Goal: Information Seeking & Learning: Find specific fact

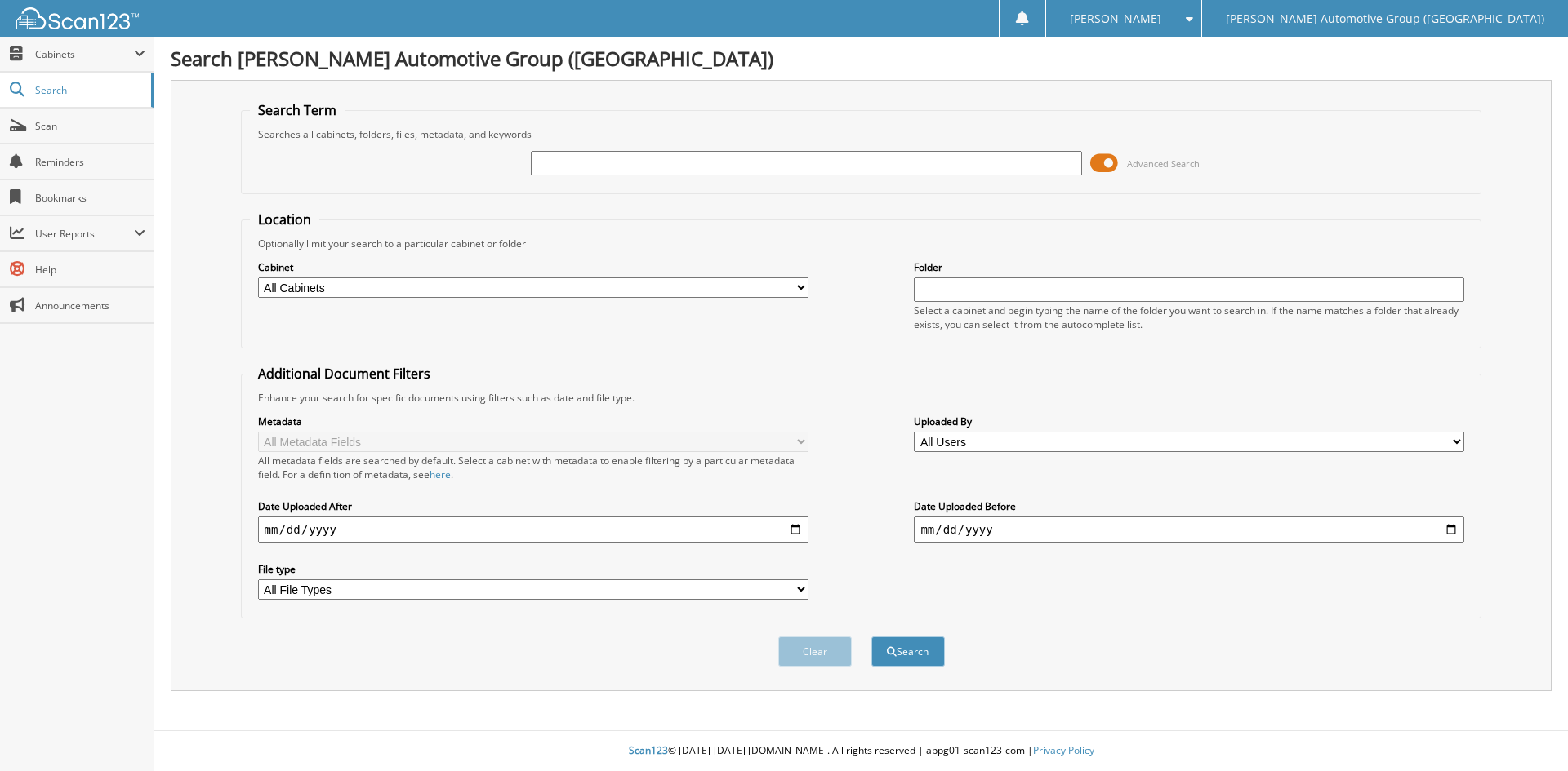
click at [549, 164] on input "text" at bounding box center [805, 163] width 550 height 25
type input "219496"
click at [906, 649] on button "Search" at bounding box center [908, 652] width 74 height 30
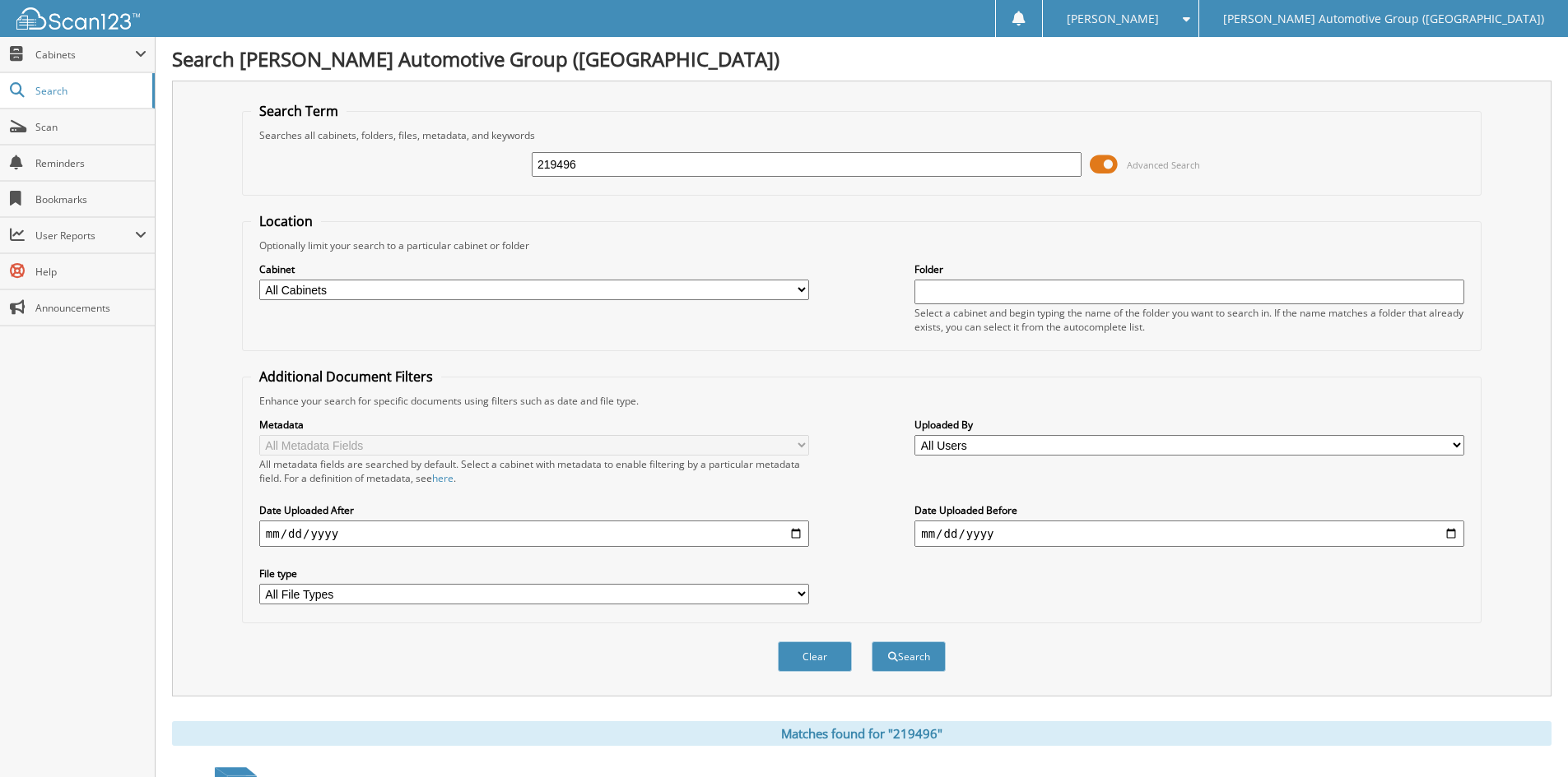
drag, startPoint x: 590, startPoint y: 166, endPoint x: 565, endPoint y: 166, distance: 25.0
click at [565, 166] on input "219496" at bounding box center [807, 164] width 550 height 25
click at [623, 165] on input "21948" at bounding box center [807, 164] width 550 height 25
type input "219496"
click at [910, 659] on button "Search" at bounding box center [909, 657] width 74 height 30
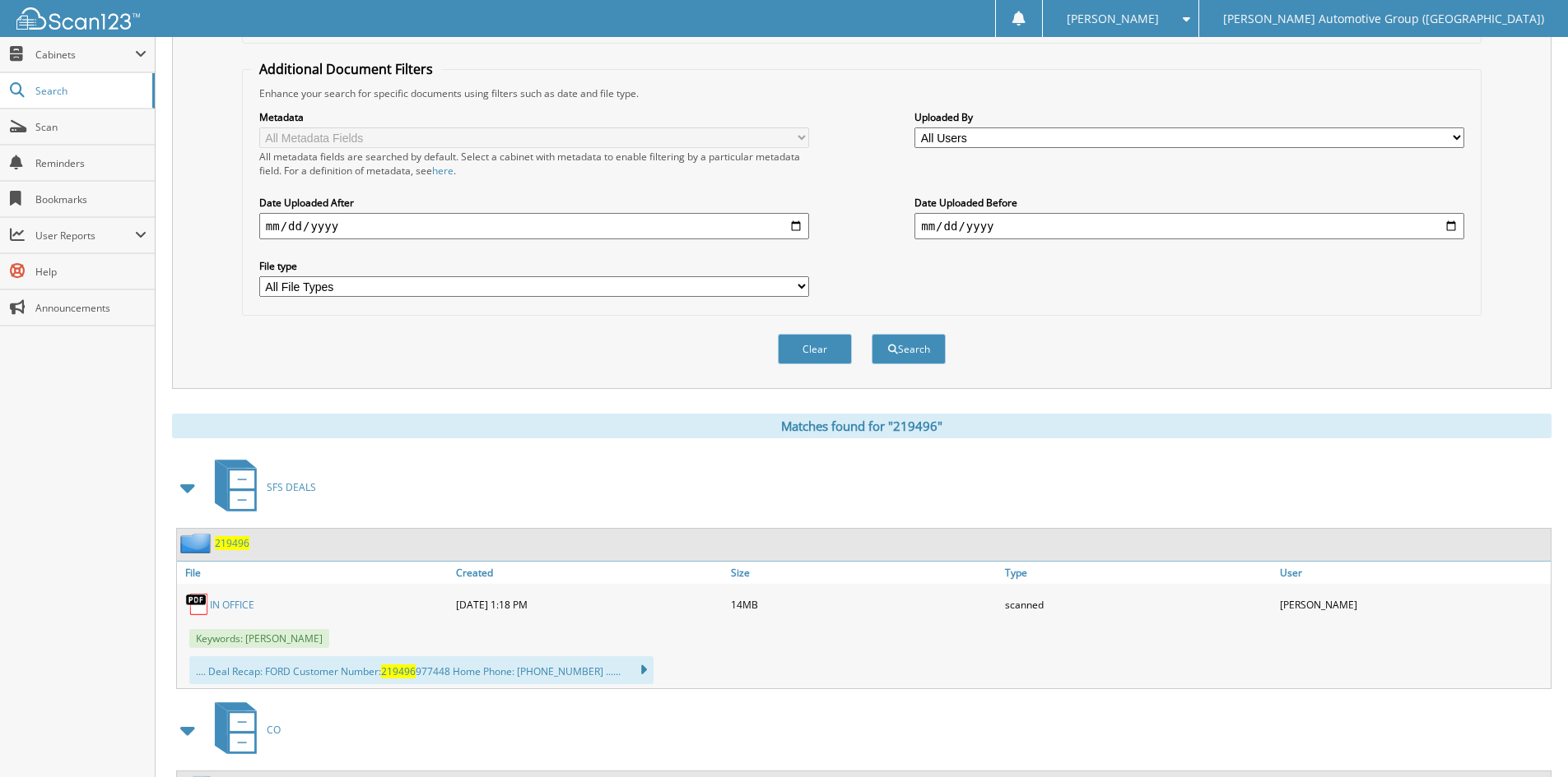
scroll to position [411, 0]
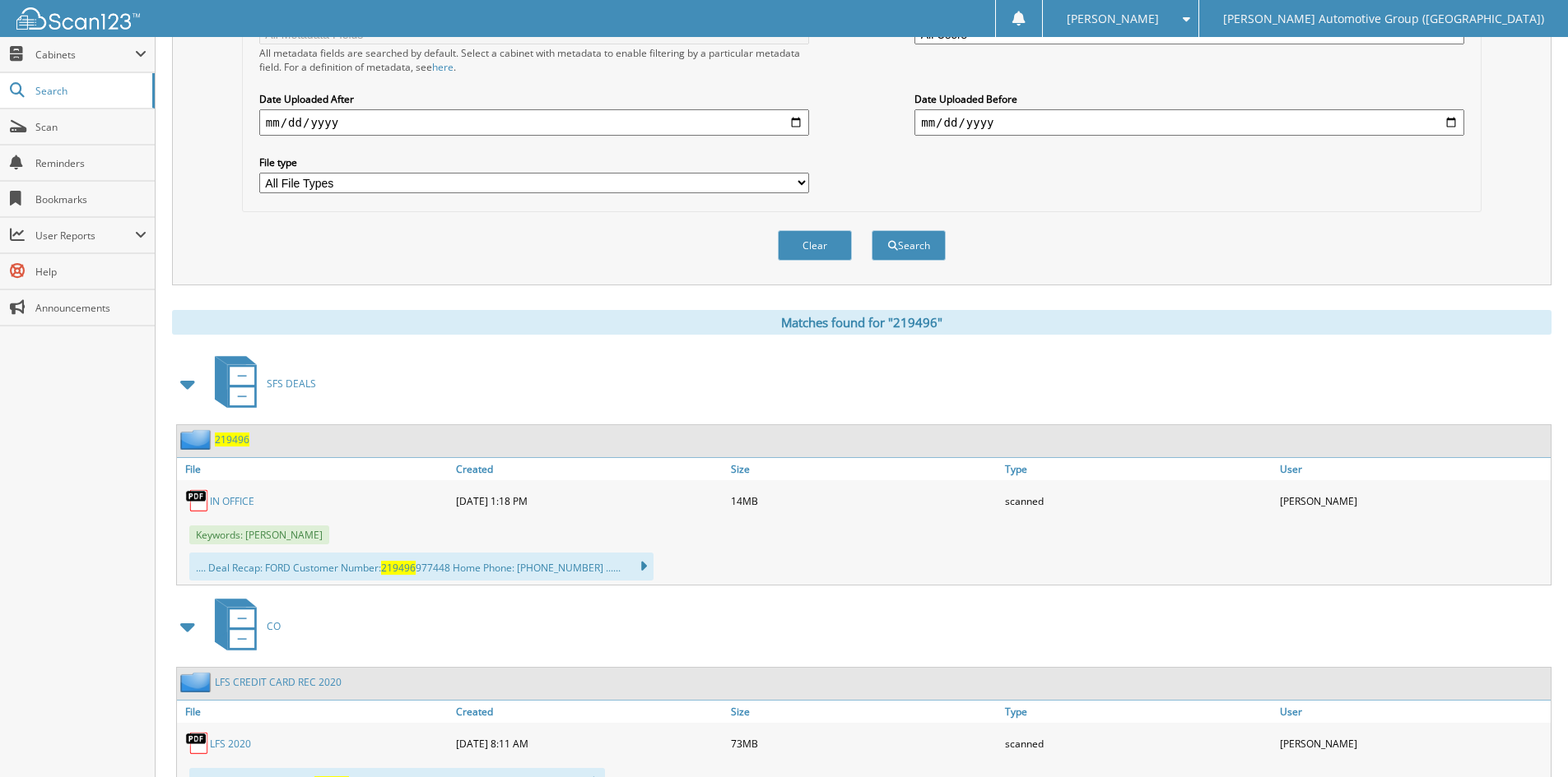
click at [235, 438] on span "219496" at bounding box center [232, 440] width 34 height 14
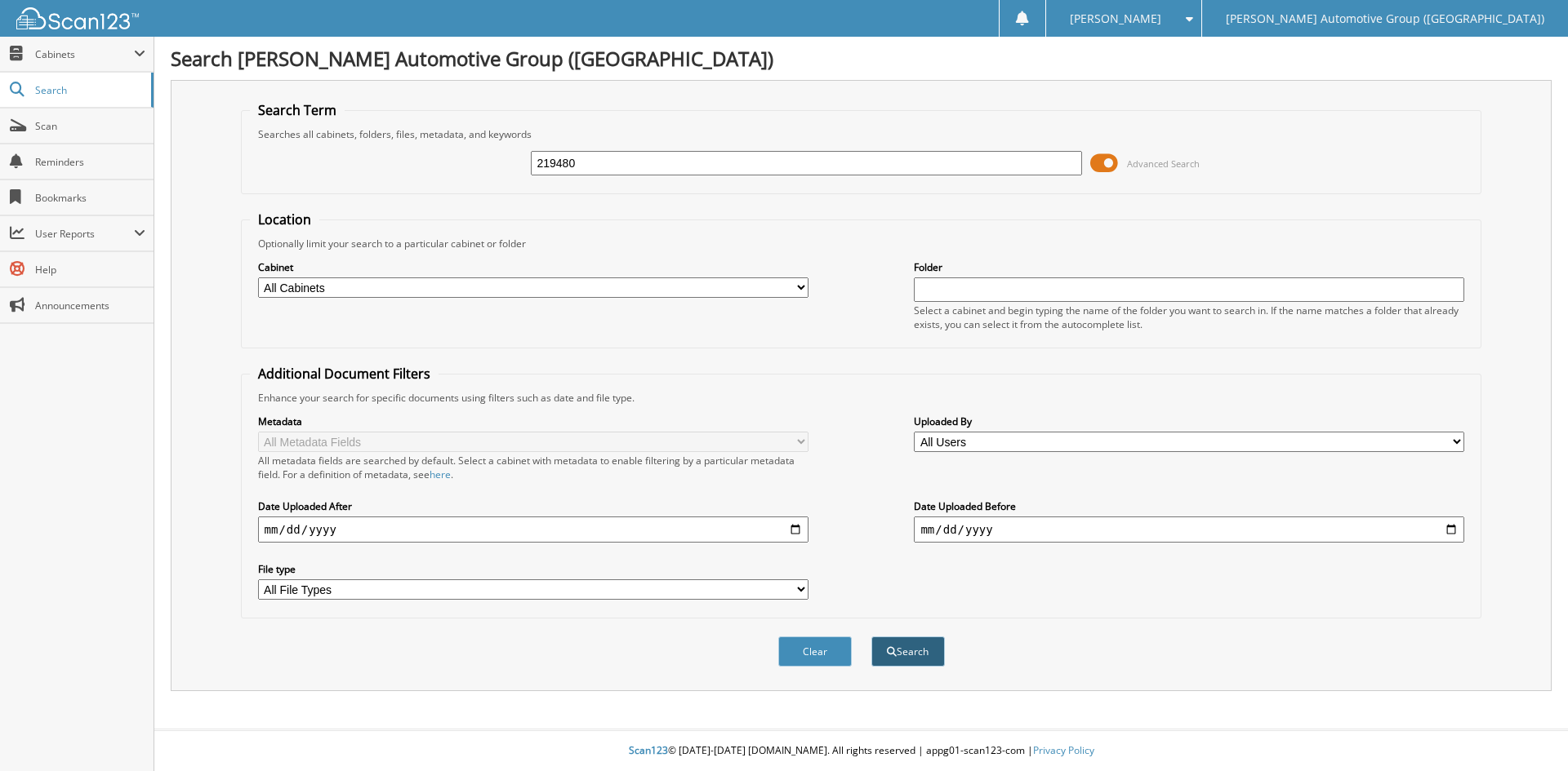
type input "219480"
click at [920, 653] on button "Search" at bounding box center [908, 652] width 74 height 30
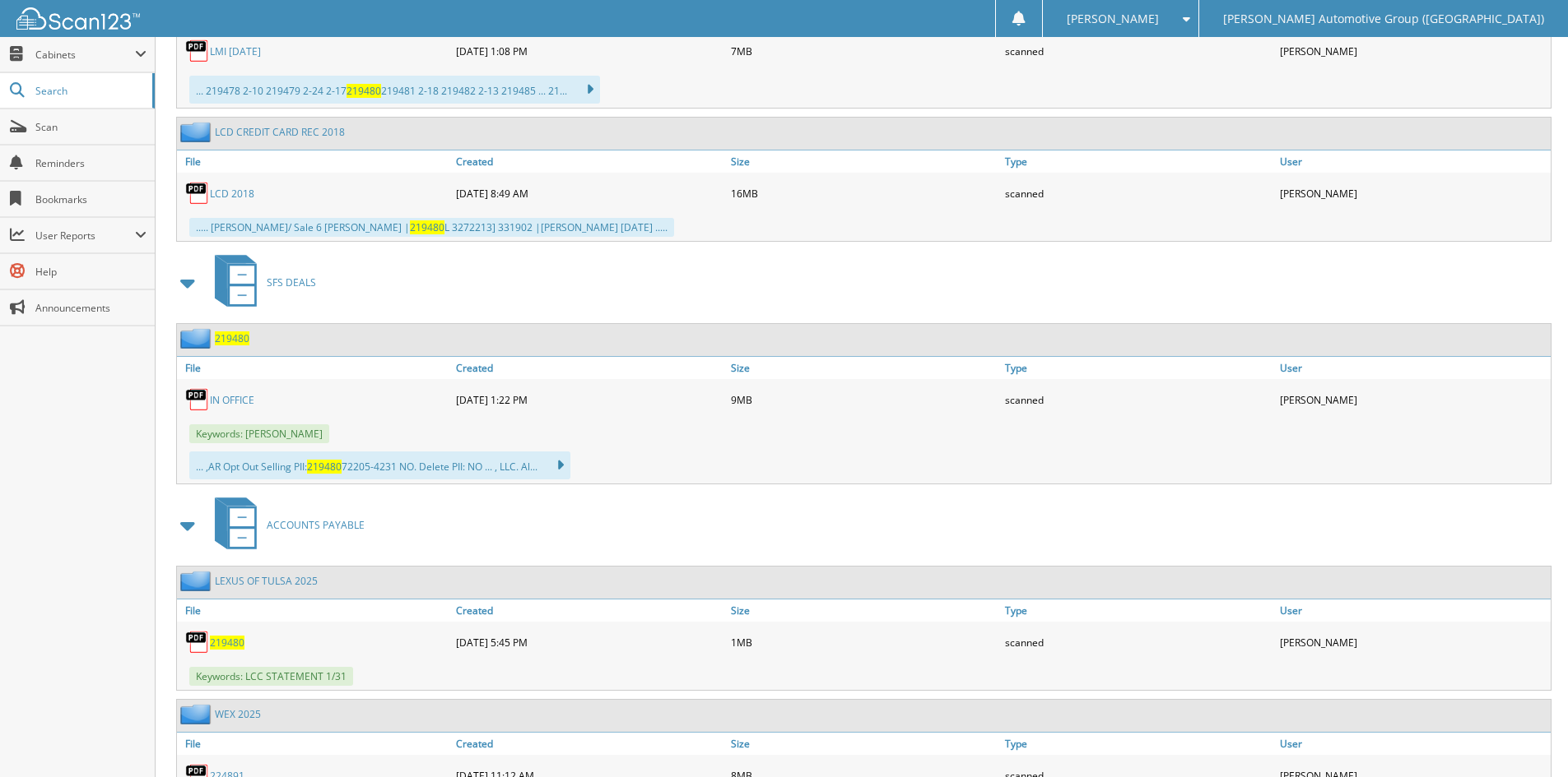
scroll to position [1152, 0]
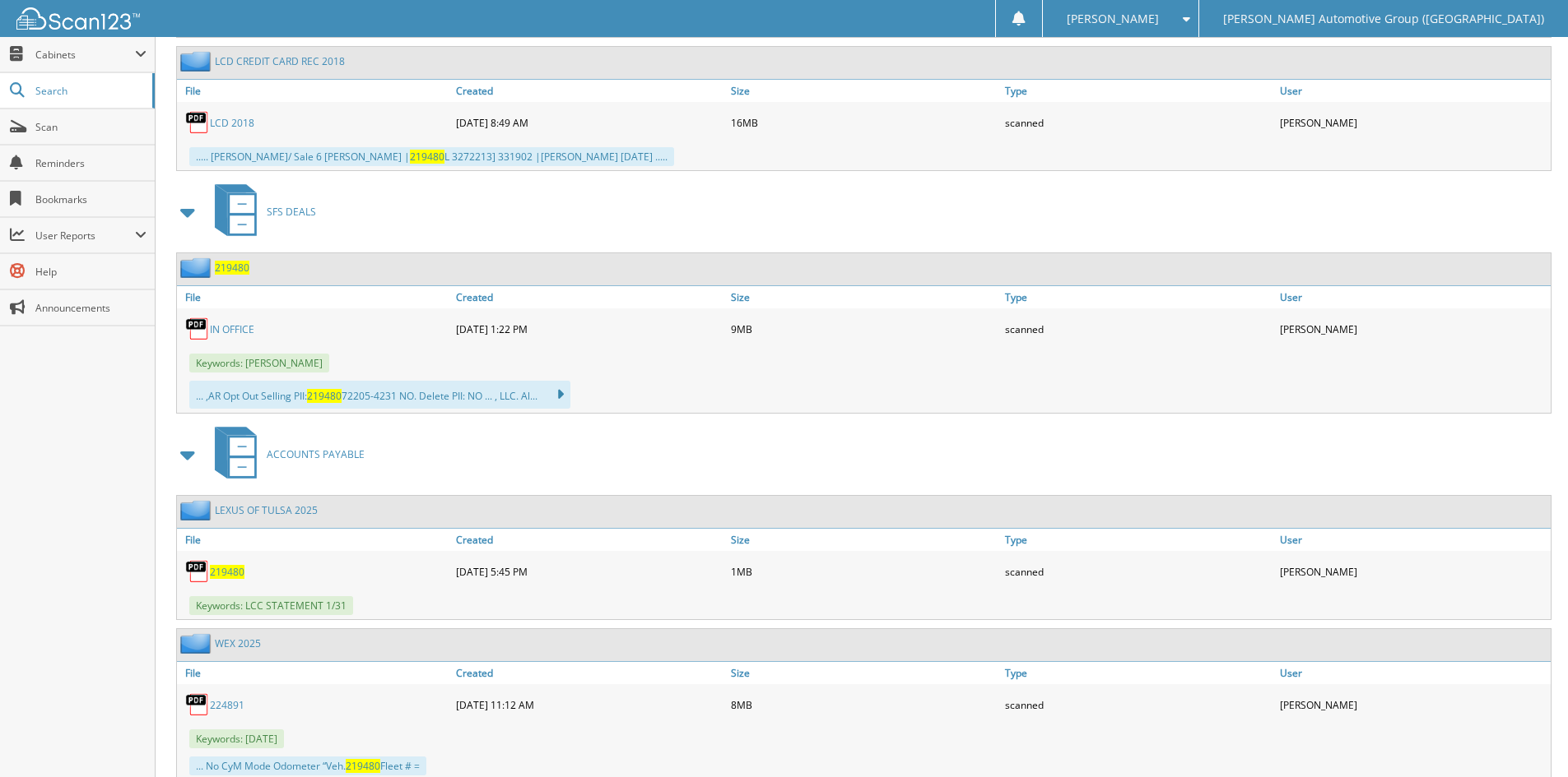
click at [230, 268] on span "219480" at bounding box center [232, 268] width 34 height 14
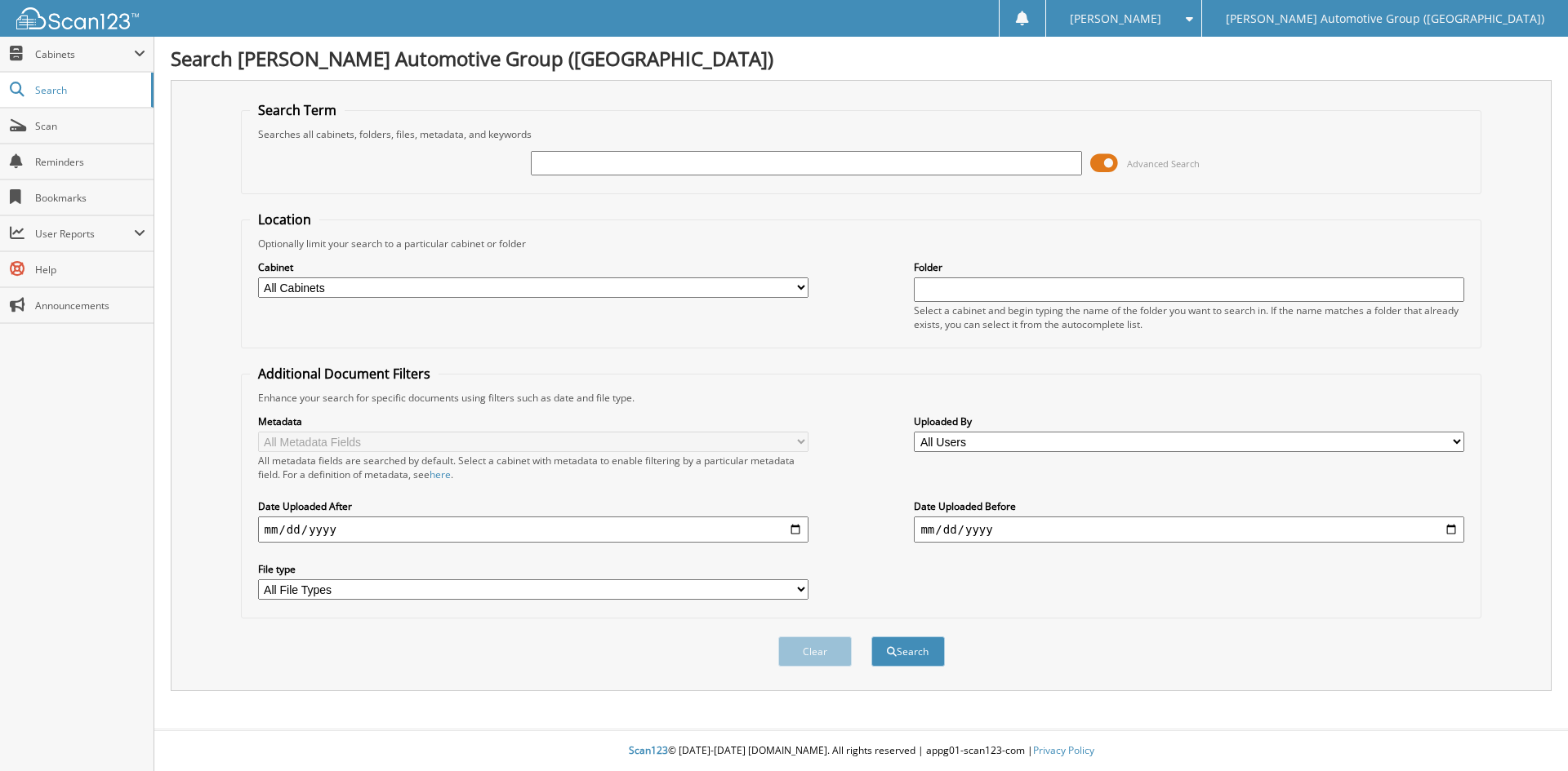
click at [548, 161] on input "text" at bounding box center [805, 163] width 550 height 25
type input "219485"
click at [903, 656] on button "Search" at bounding box center [908, 652] width 74 height 30
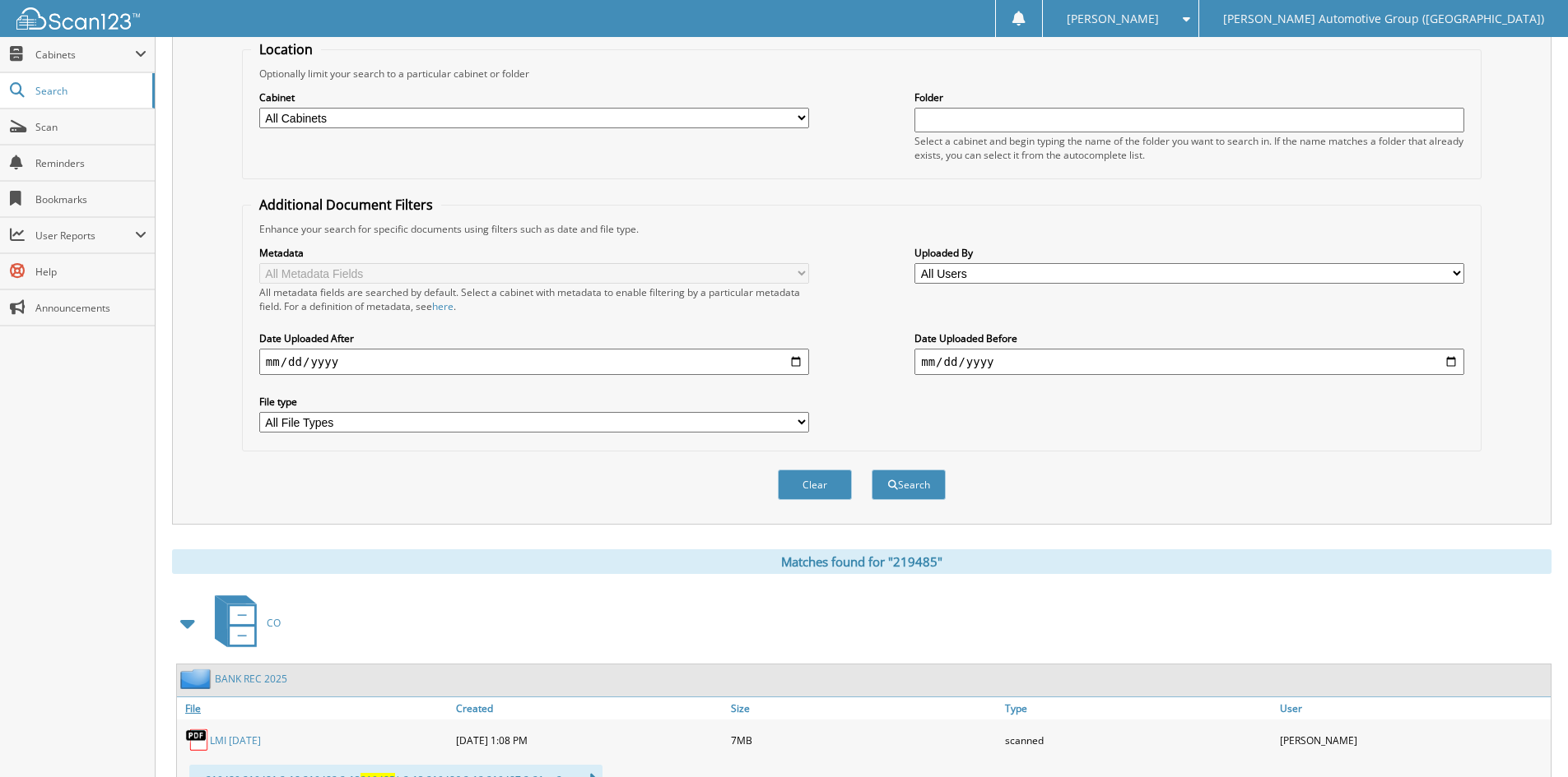
scroll to position [80, 0]
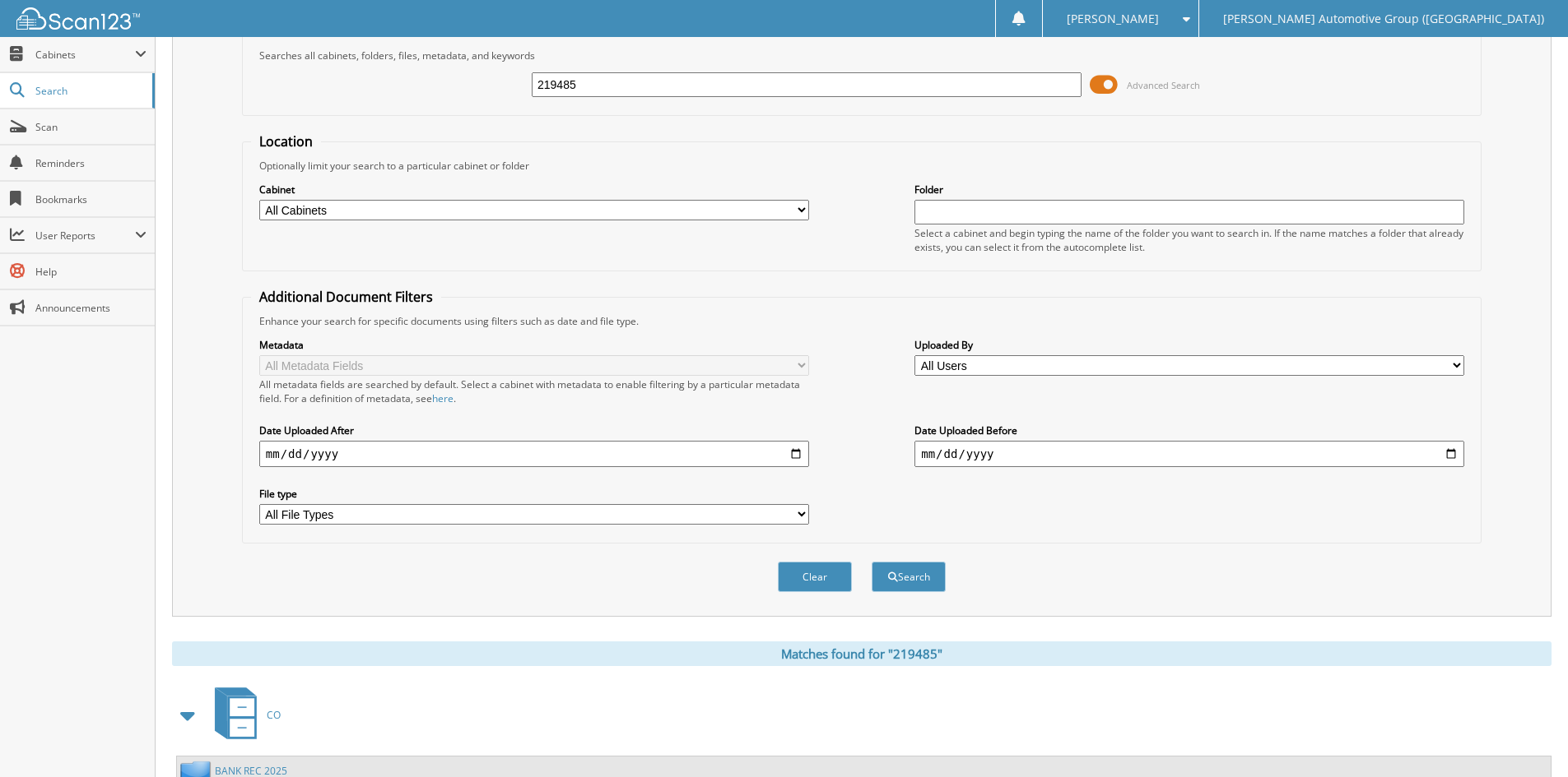
click at [600, 87] on input "219485" at bounding box center [807, 85] width 550 height 25
type input "219498"
click at [908, 571] on button "Search" at bounding box center [909, 577] width 74 height 30
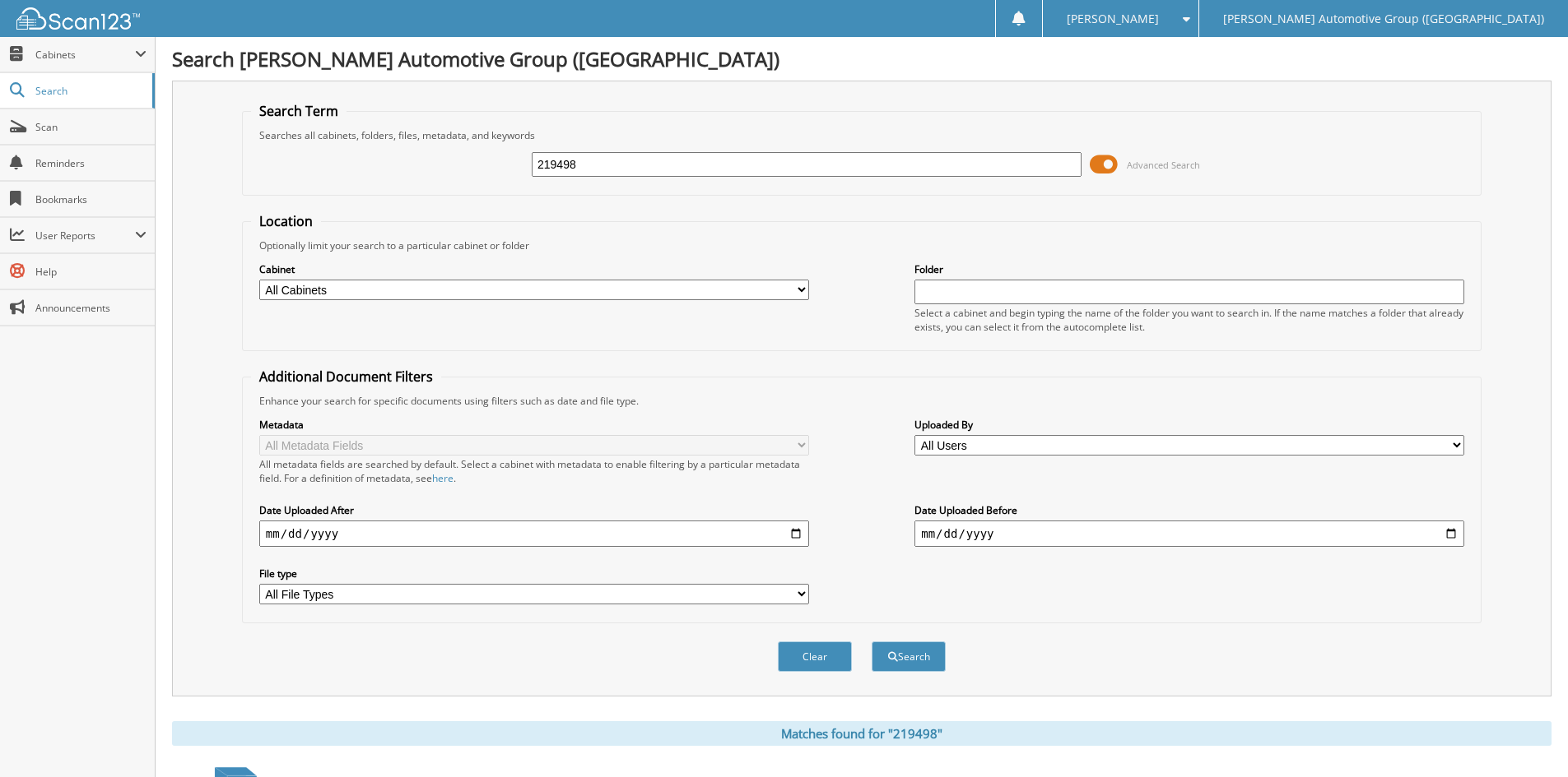
click at [608, 160] on input "219498" at bounding box center [807, 164] width 550 height 25
type input "219499"
click at [925, 659] on button "Search" at bounding box center [909, 657] width 74 height 30
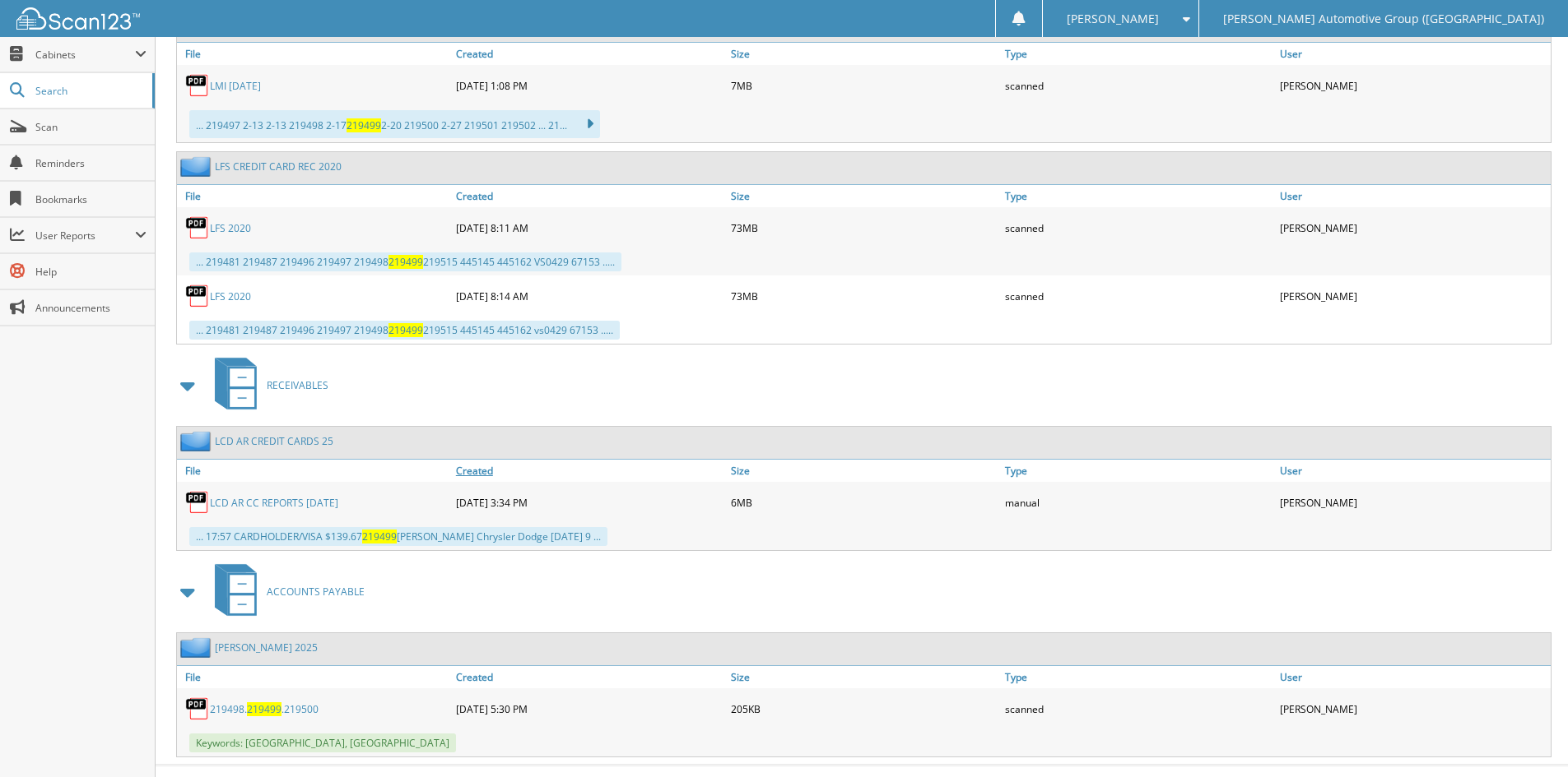
scroll to position [857, 0]
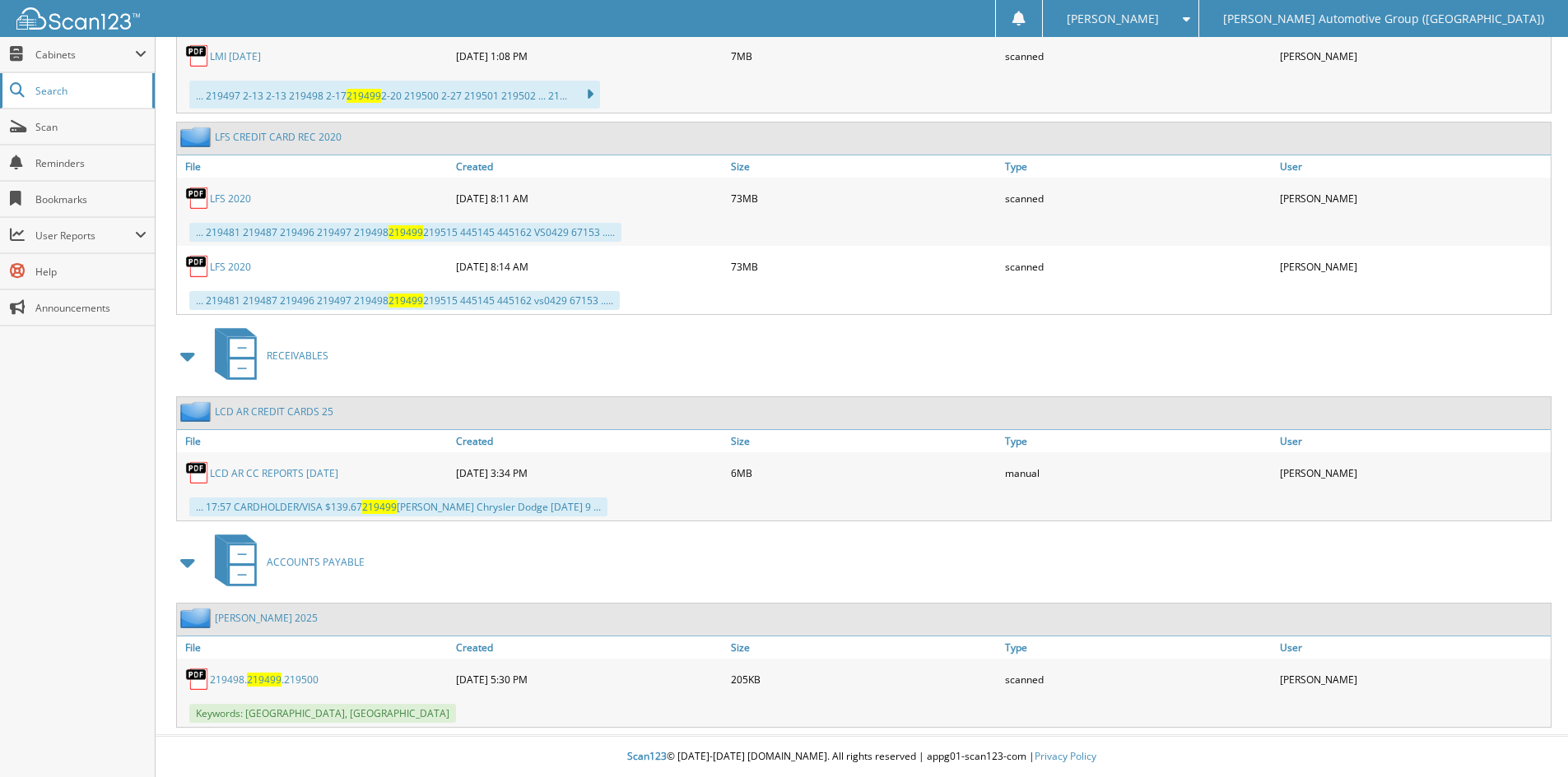
click at [55, 91] on span "Search" at bounding box center [89, 91] width 109 height 14
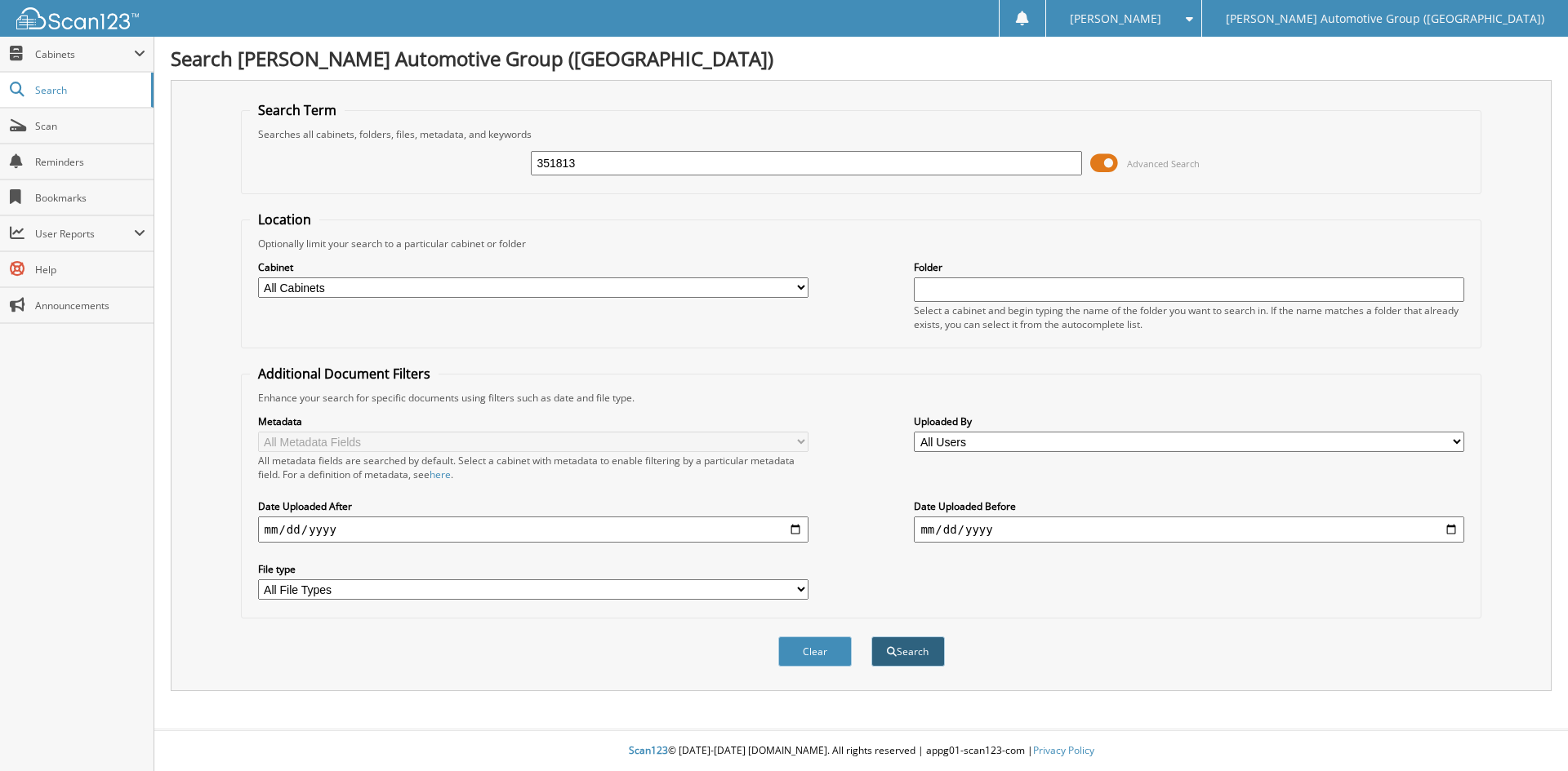
type input "351813"
click at [905, 652] on button "Search" at bounding box center [908, 652] width 74 height 30
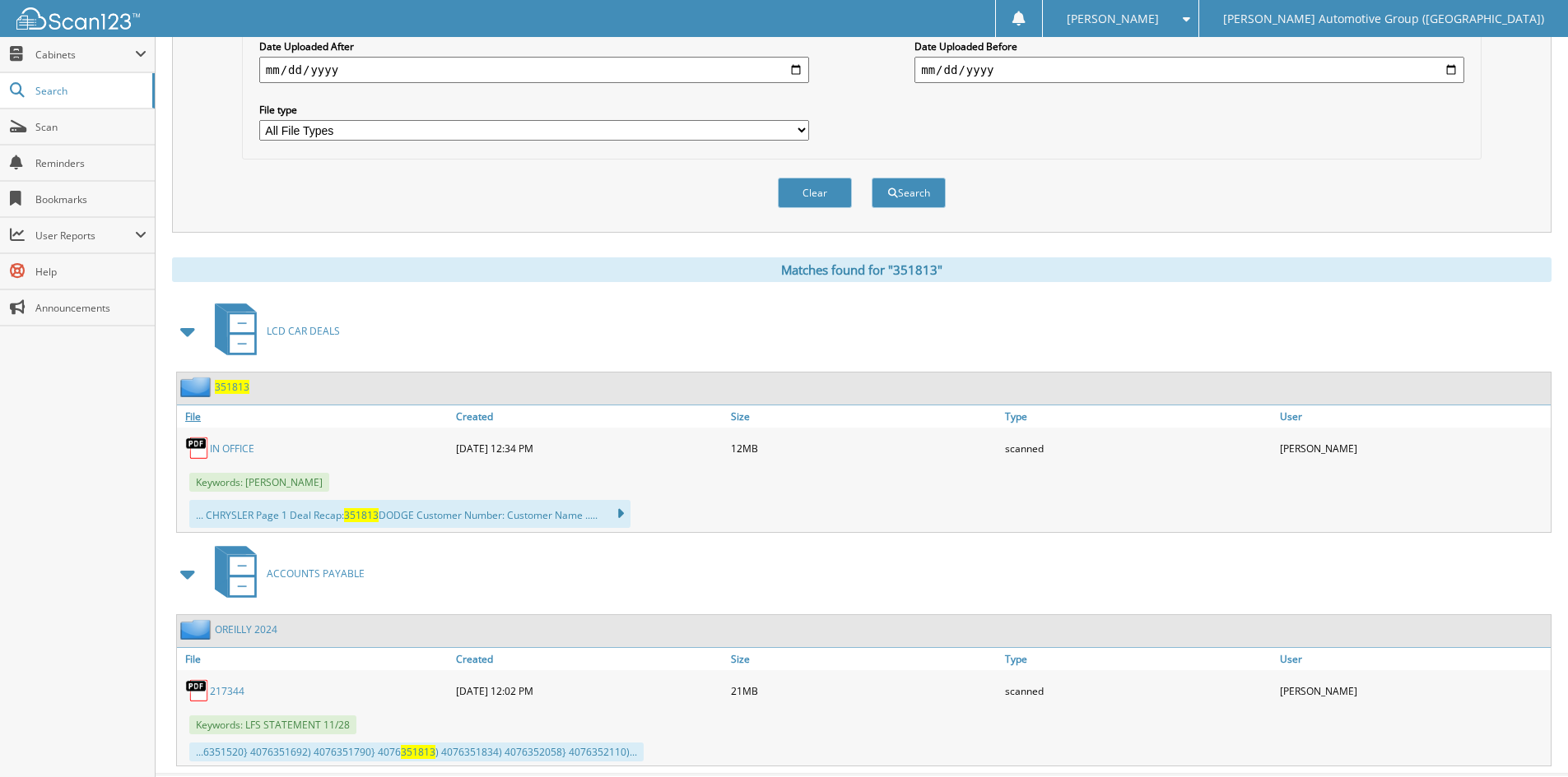
scroll to position [493, 0]
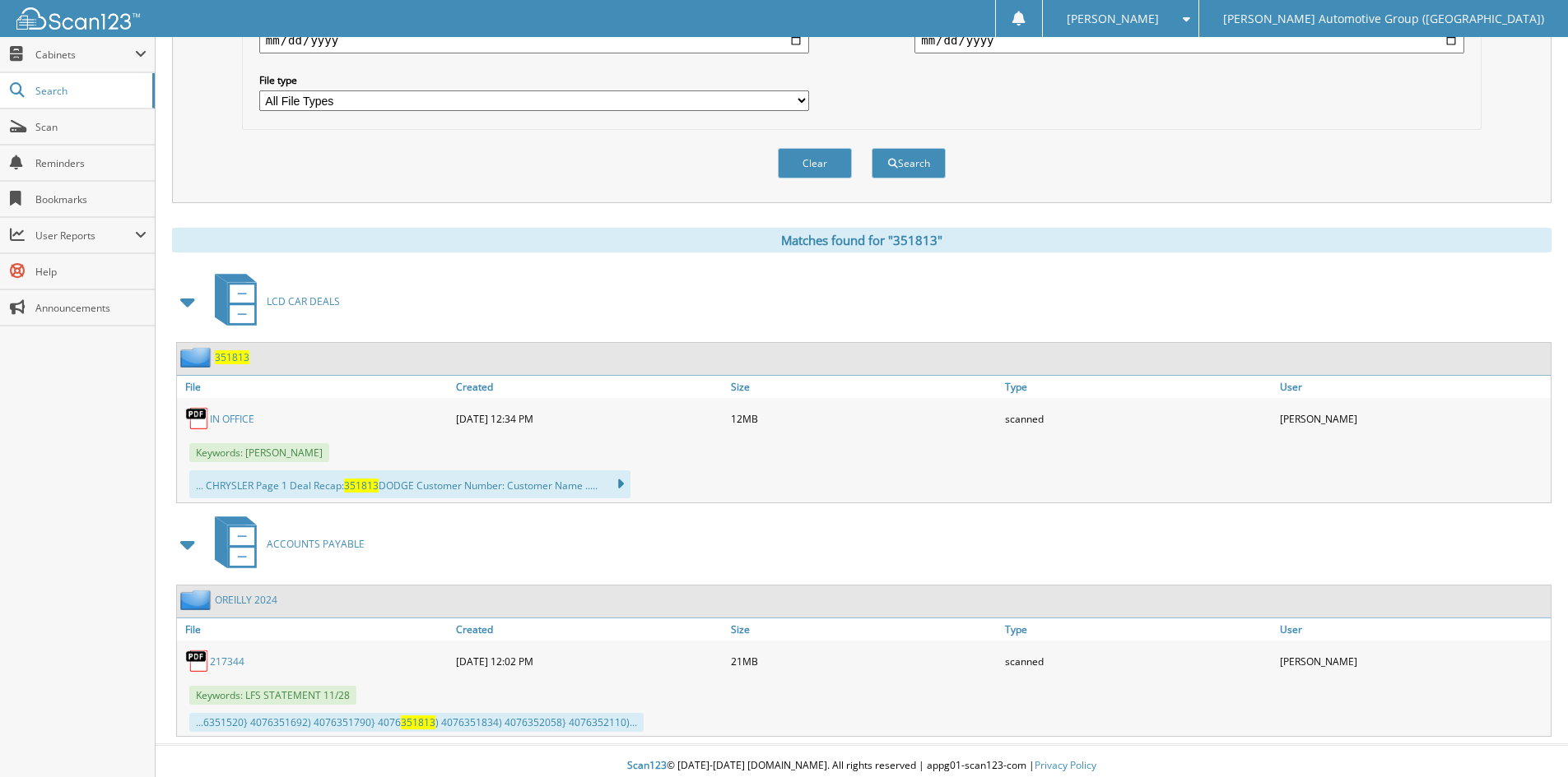
click at [233, 356] on span "351813" at bounding box center [232, 357] width 34 height 14
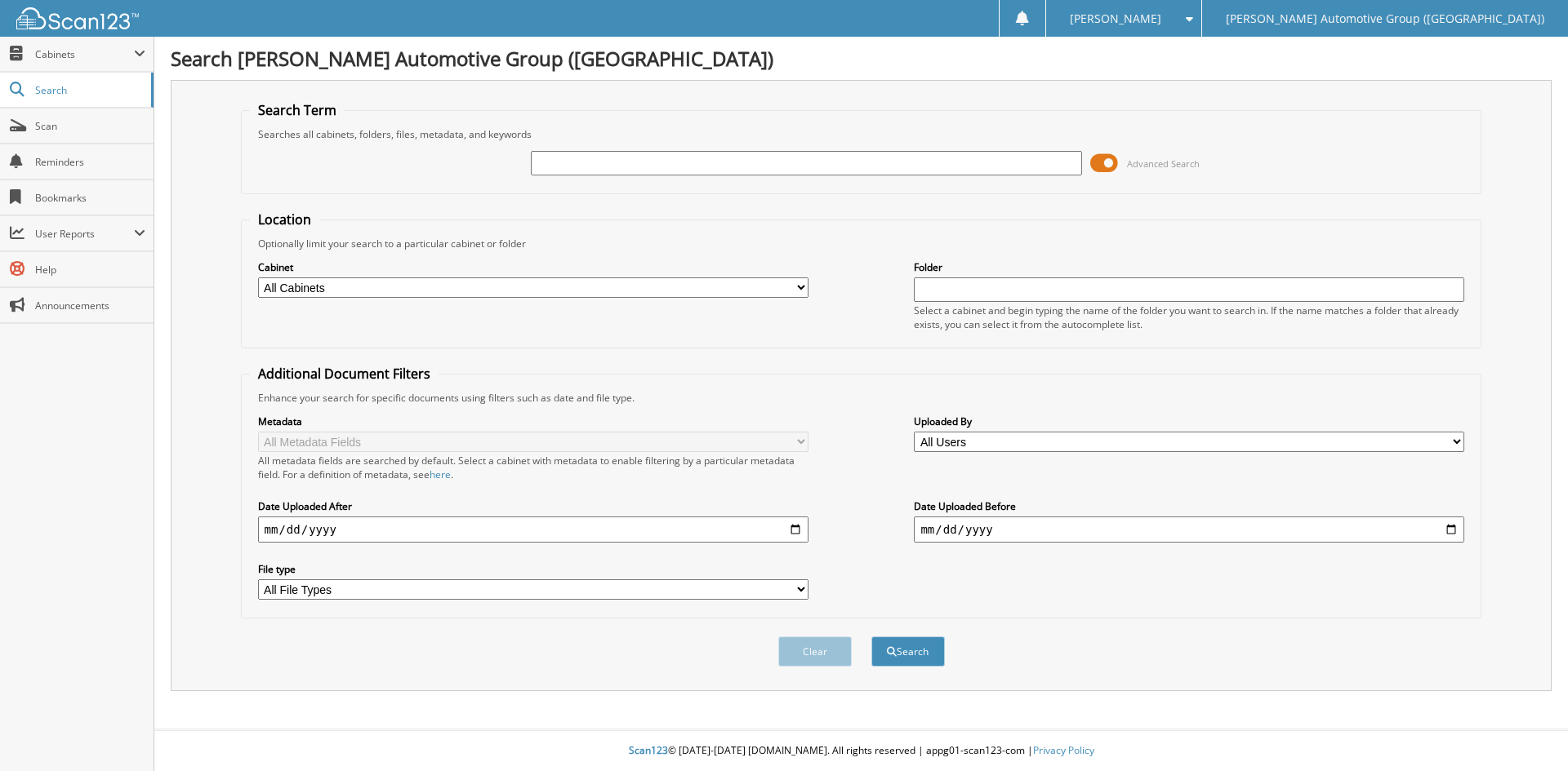
click at [548, 165] on input "text" at bounding box center [805, 163] width 550 height 25
type input "351758"
click at [906, 652] on button "Search" at bounding box center [908, 652] width 74 height 30
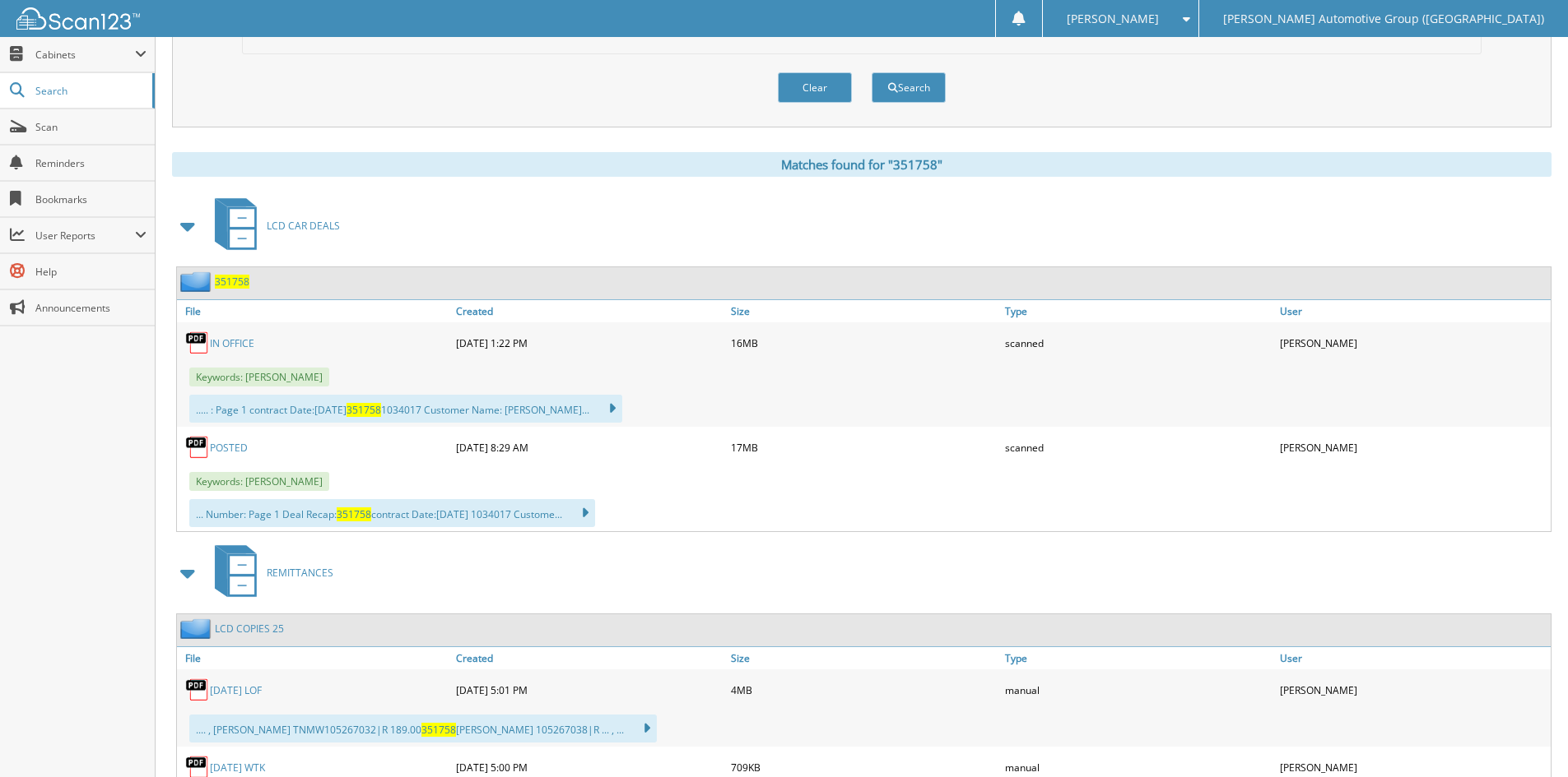
scroll to position [575, 0]
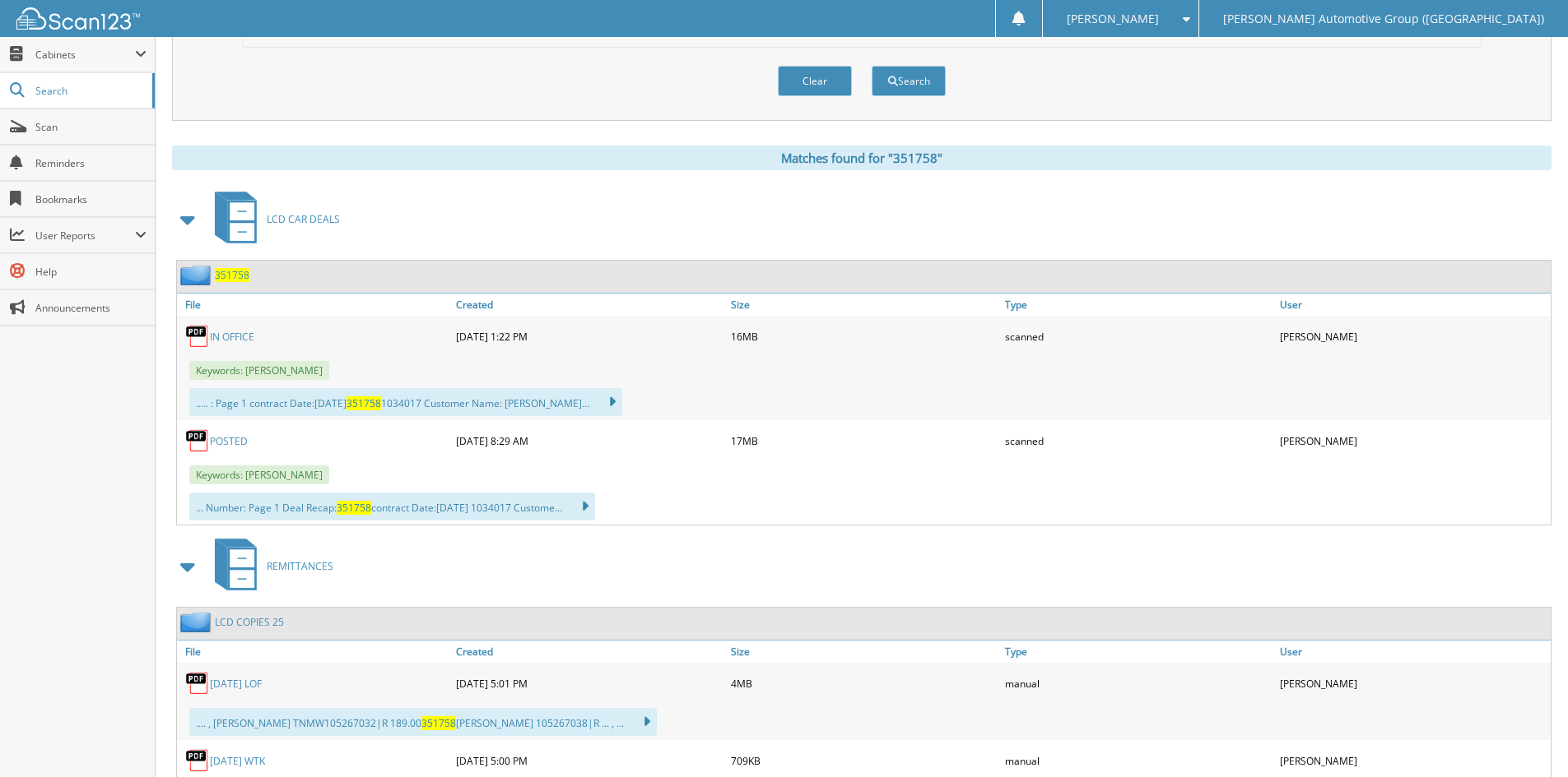
click at [235, 275] on span "351758" at bounding box center [232, 275] width 34 height 14
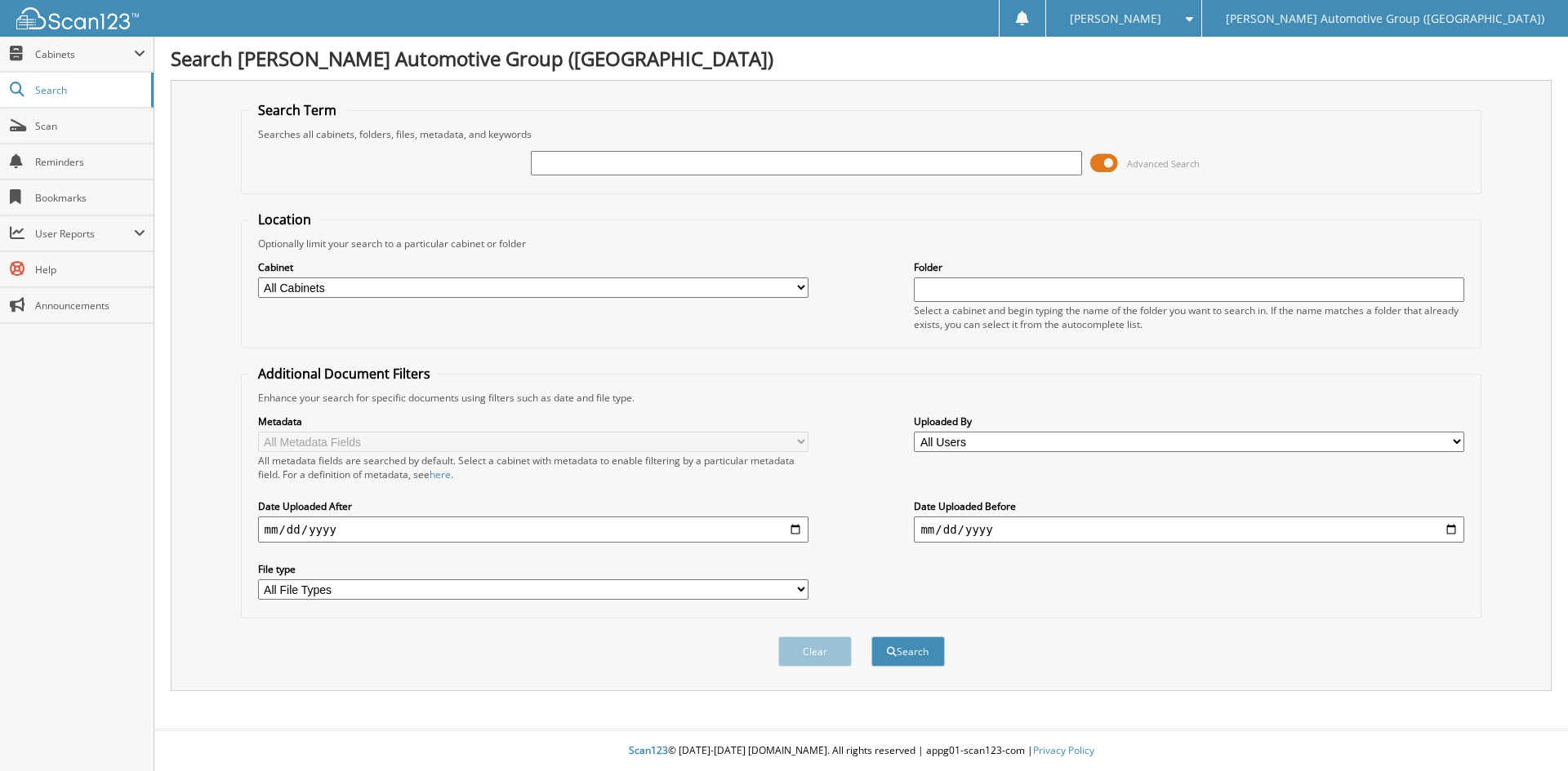
click at [541, 161] on input "text" at bounding box center [805, 163] width 550 height 25
type input "351776"
click at [906, 657] on button "Search" at bounding box center [908, 652] width 74 height 30
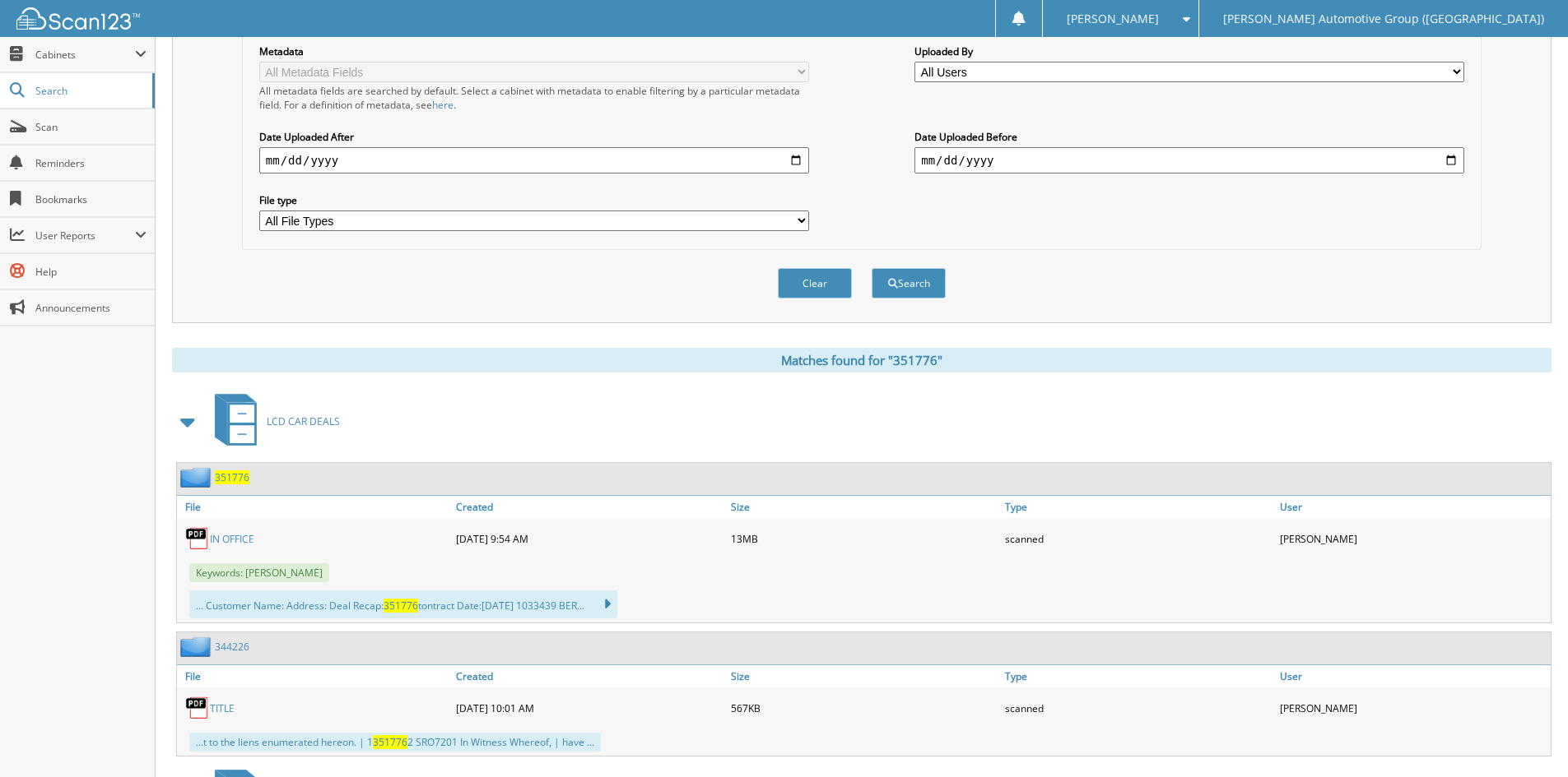
scroll to position [411, 0]
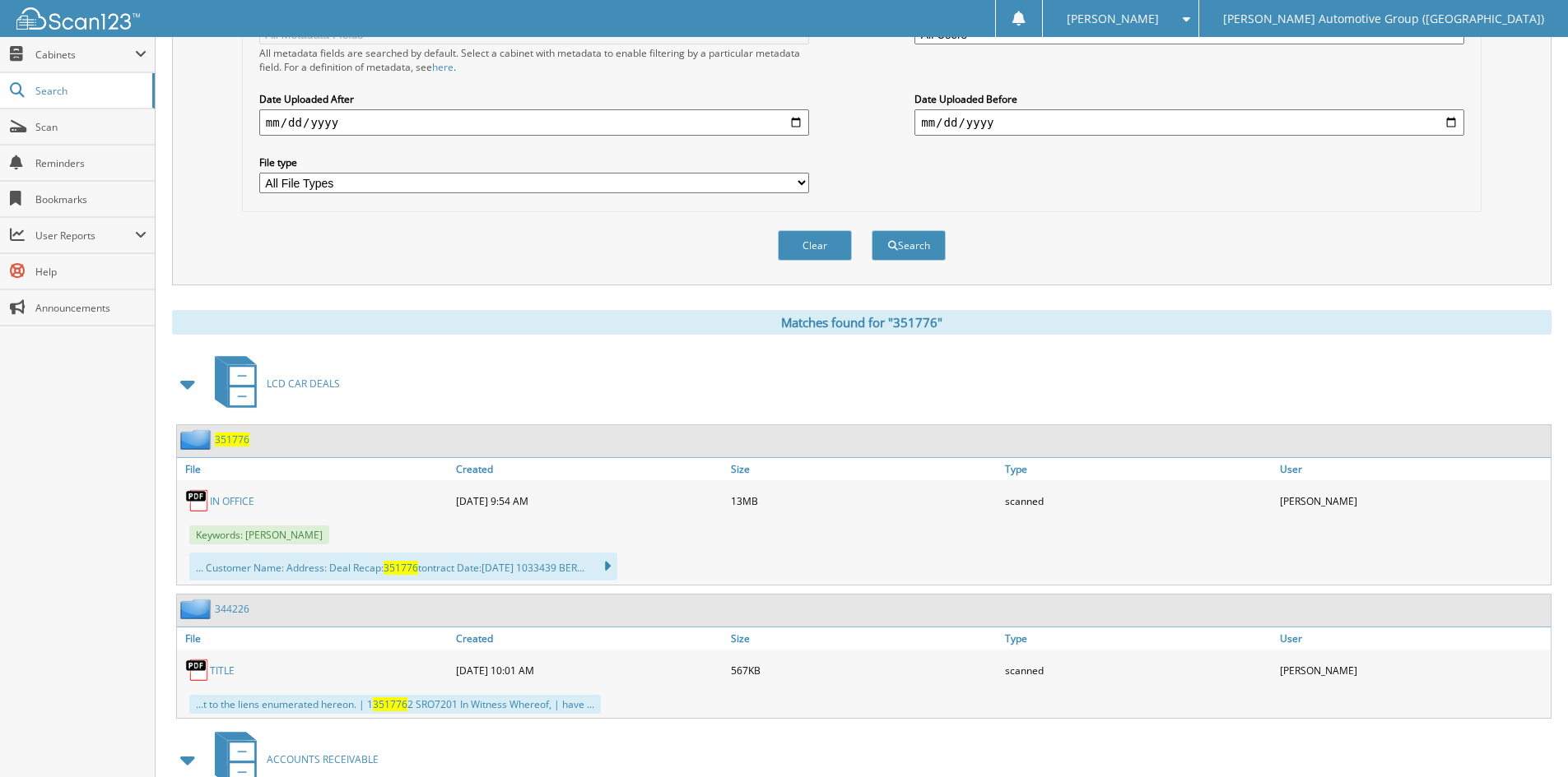
click at [237, 438] on span "351776" at bounding box center [232, 440] width 34 height 14
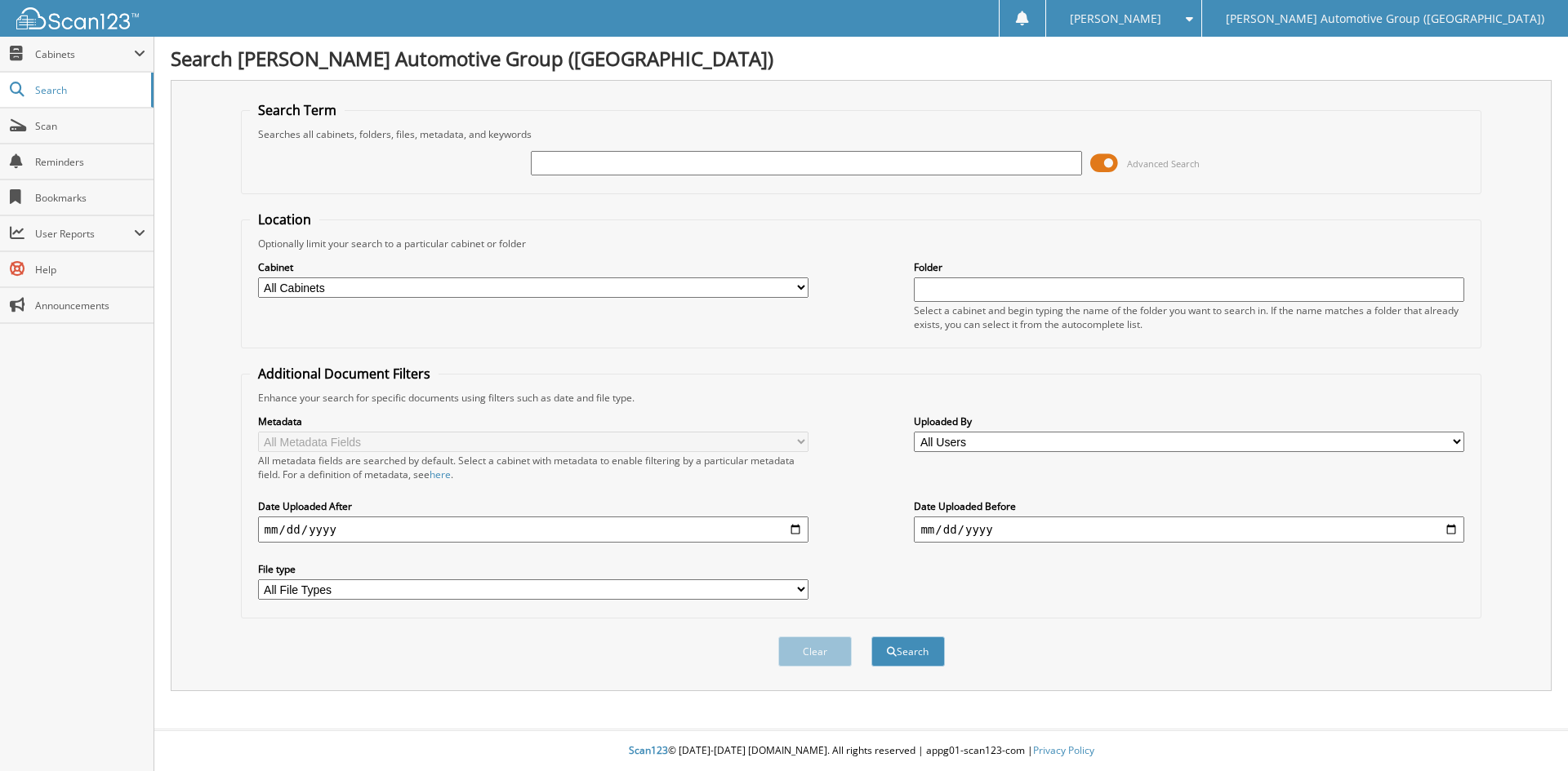
click at [548, 162] on input "text" at bounding box center [805, 163] width 550 height 25
type input "351762"
click at [871, 637] on button "Search" at bounding box center [908, 652] width 74 height 30
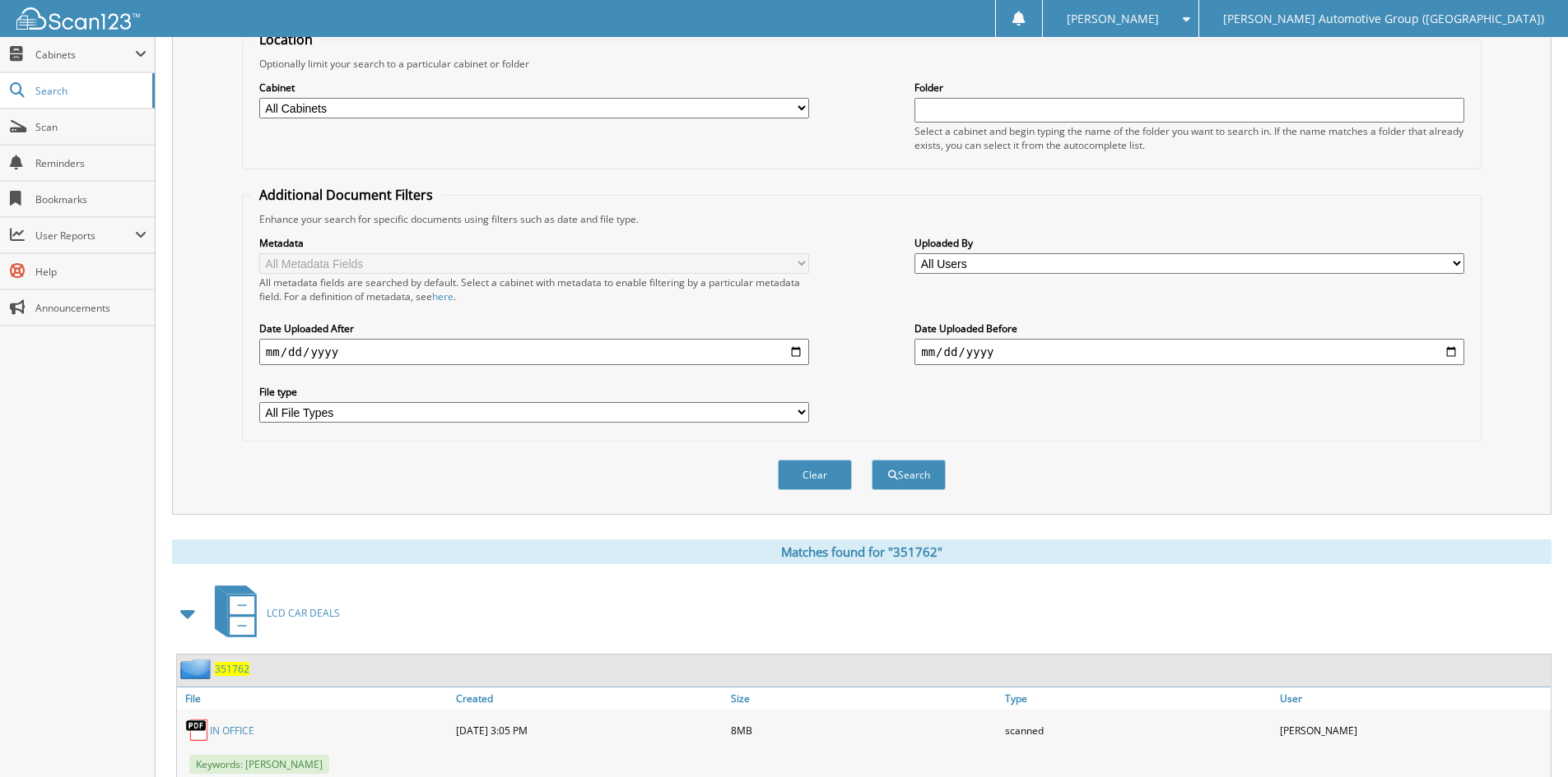
scroll to position [493, 0]
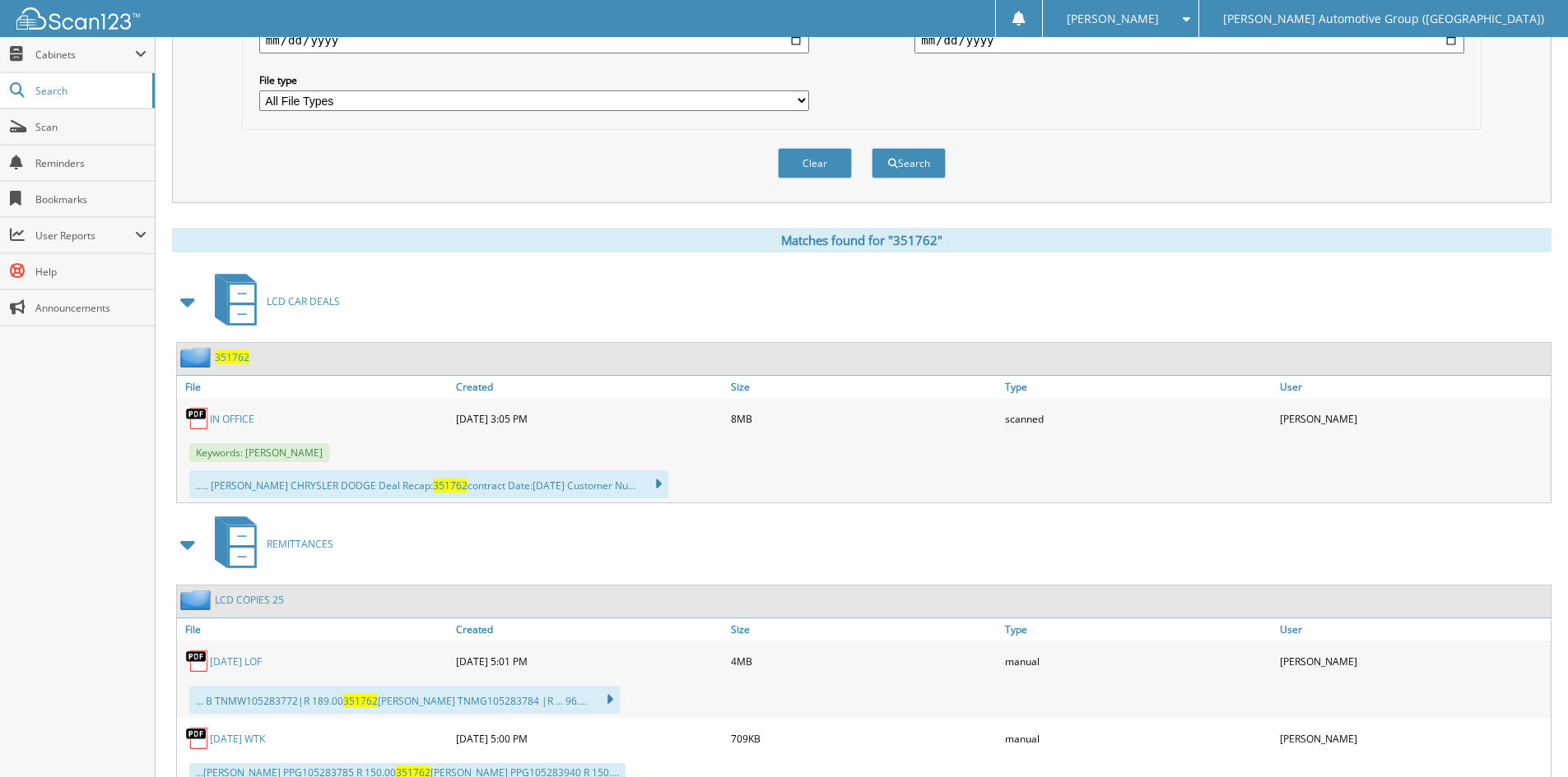
click at [228, 359] on span "351762" at bounding box center [232, 357] width 34 height 14
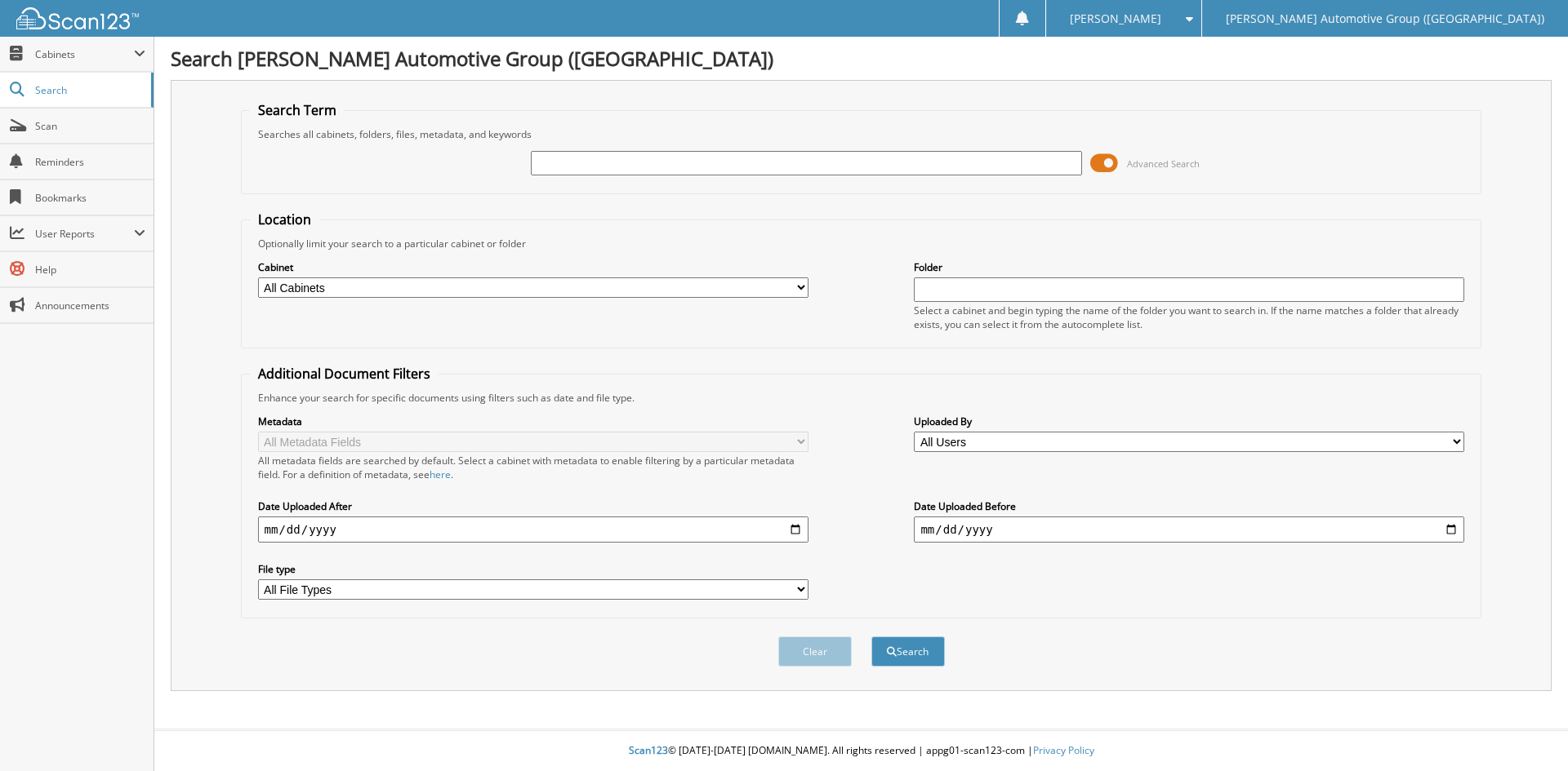
click at [555, 159] on input "text" at bounding box center [805, 163] width 550 height 25
type input "351724"
click at [910, 652] on button "Search" at bounding box center [908, 652] width 74 height 30
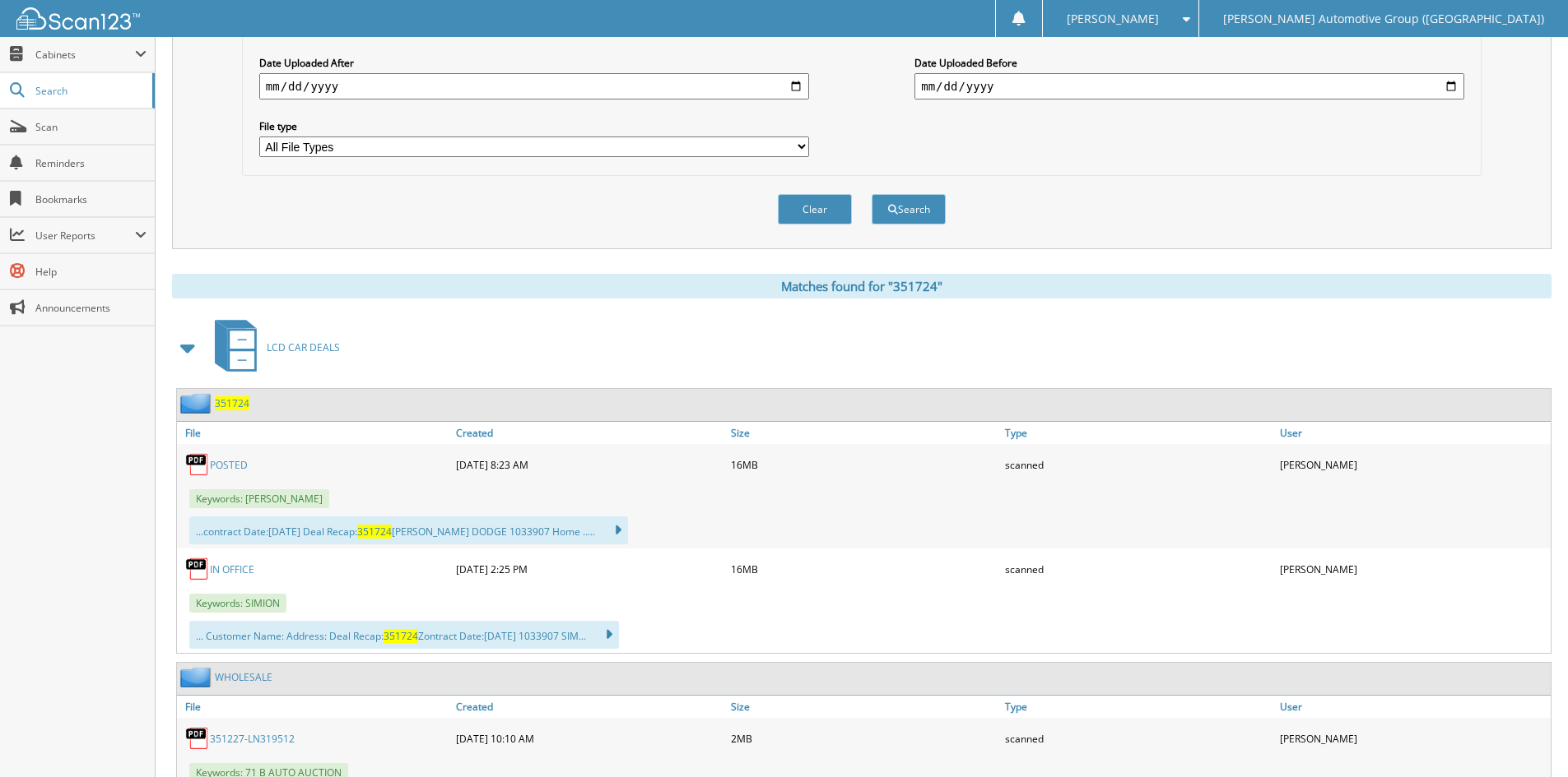
scroll to position [493, 0]
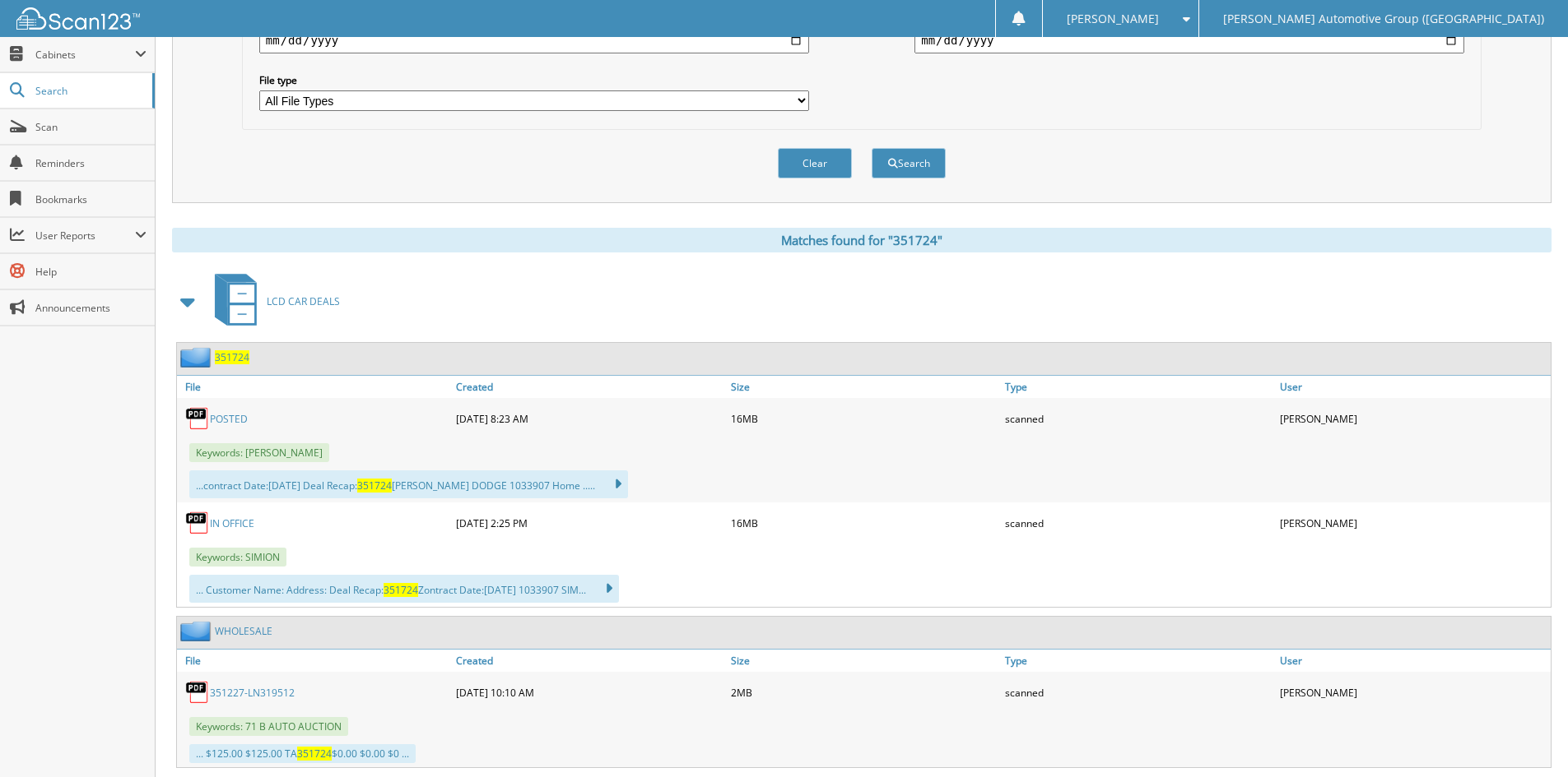
click at [232, 355] on span "351724" at bounding box center [232, 357] width 34 height 14
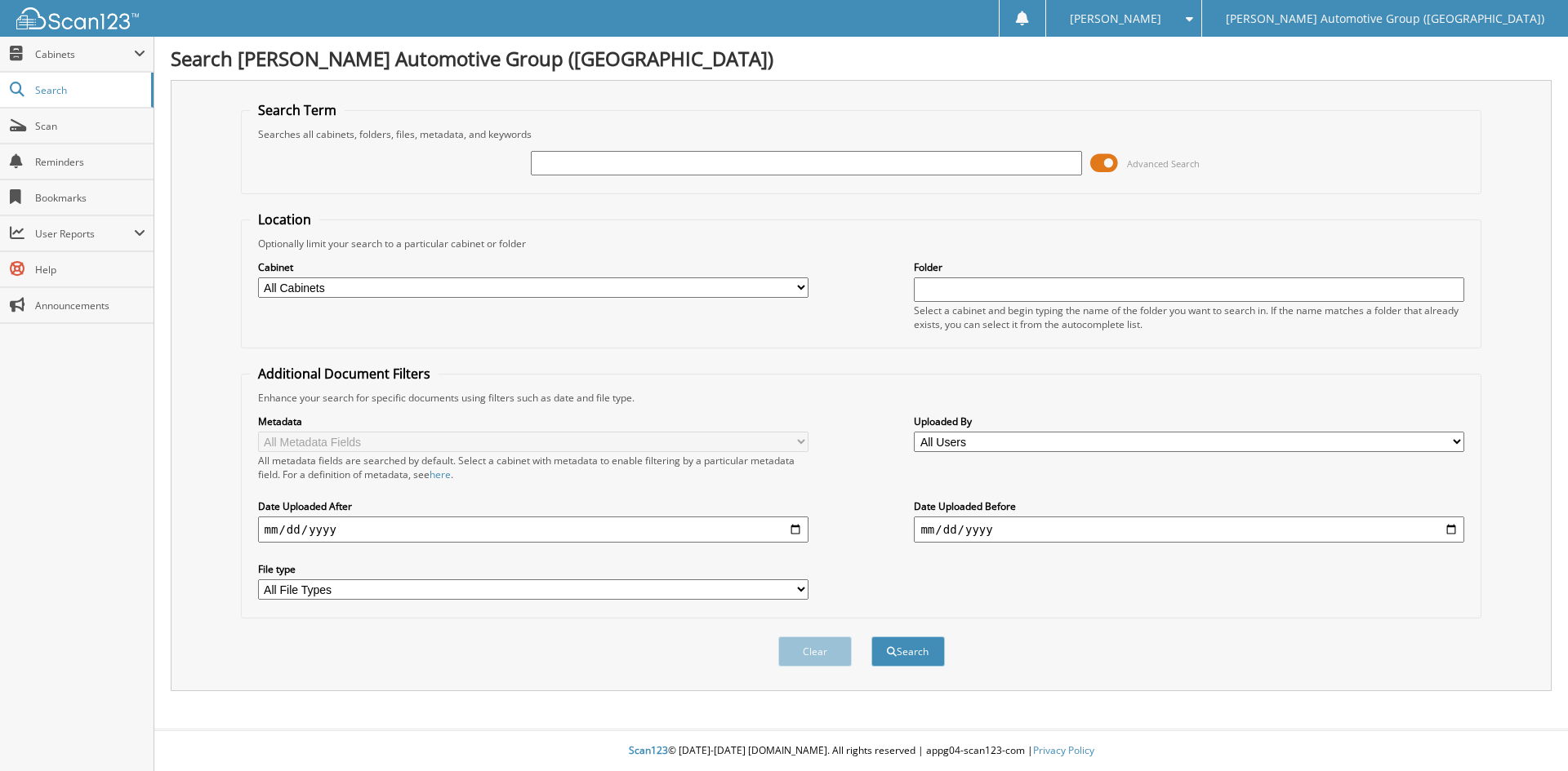
click at [555, 162] on input "text" at bounding box center [805, 163] width 550 height 25
type input "351724"
click at [906, 649] on button "Search" at bounding box center [908, 652] width 74 height 30
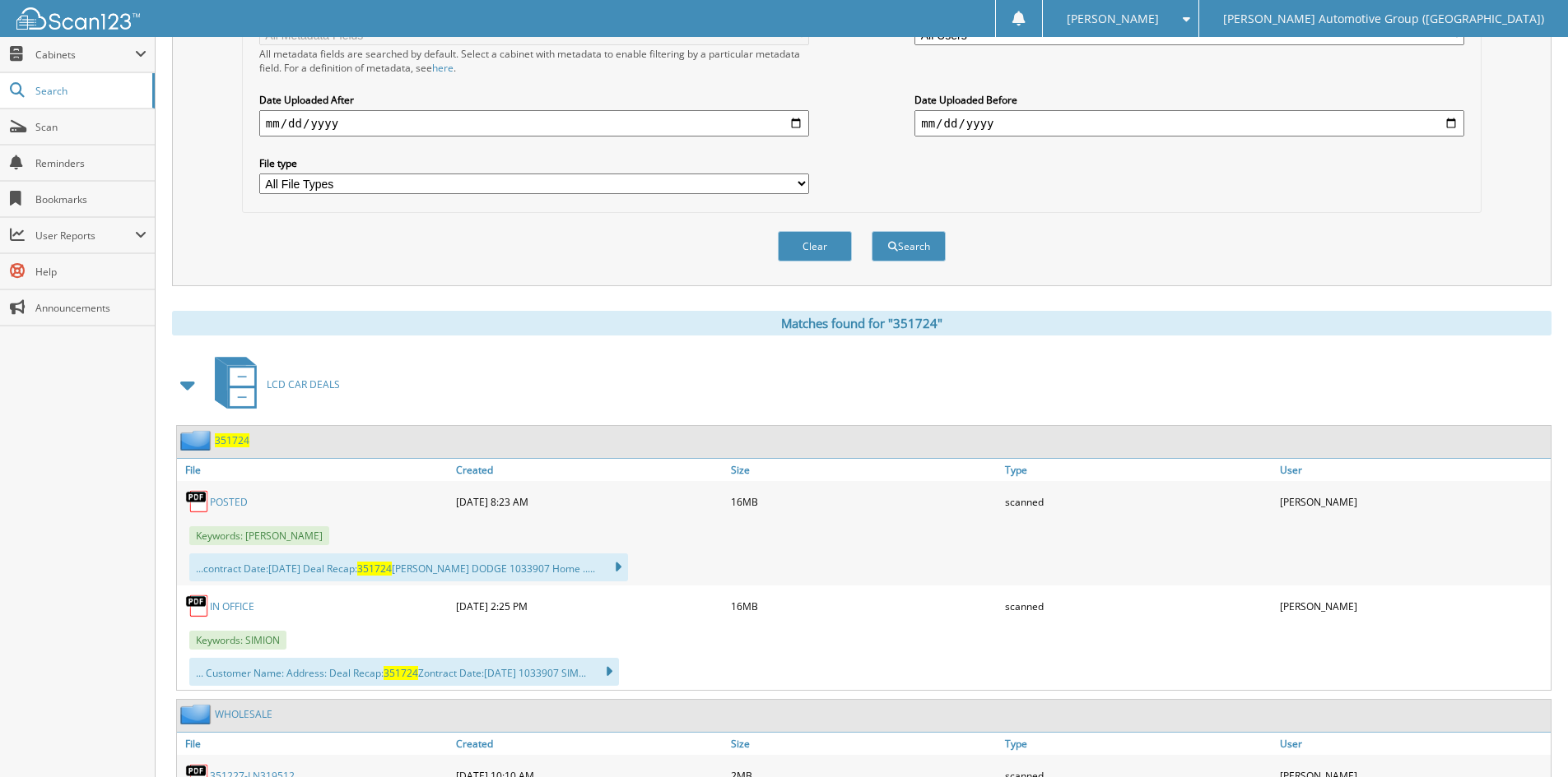
scroll to position [411, 0]
click at [232, 500] on link "POSTED" at bounding box center [228, 501] width 38 height 14
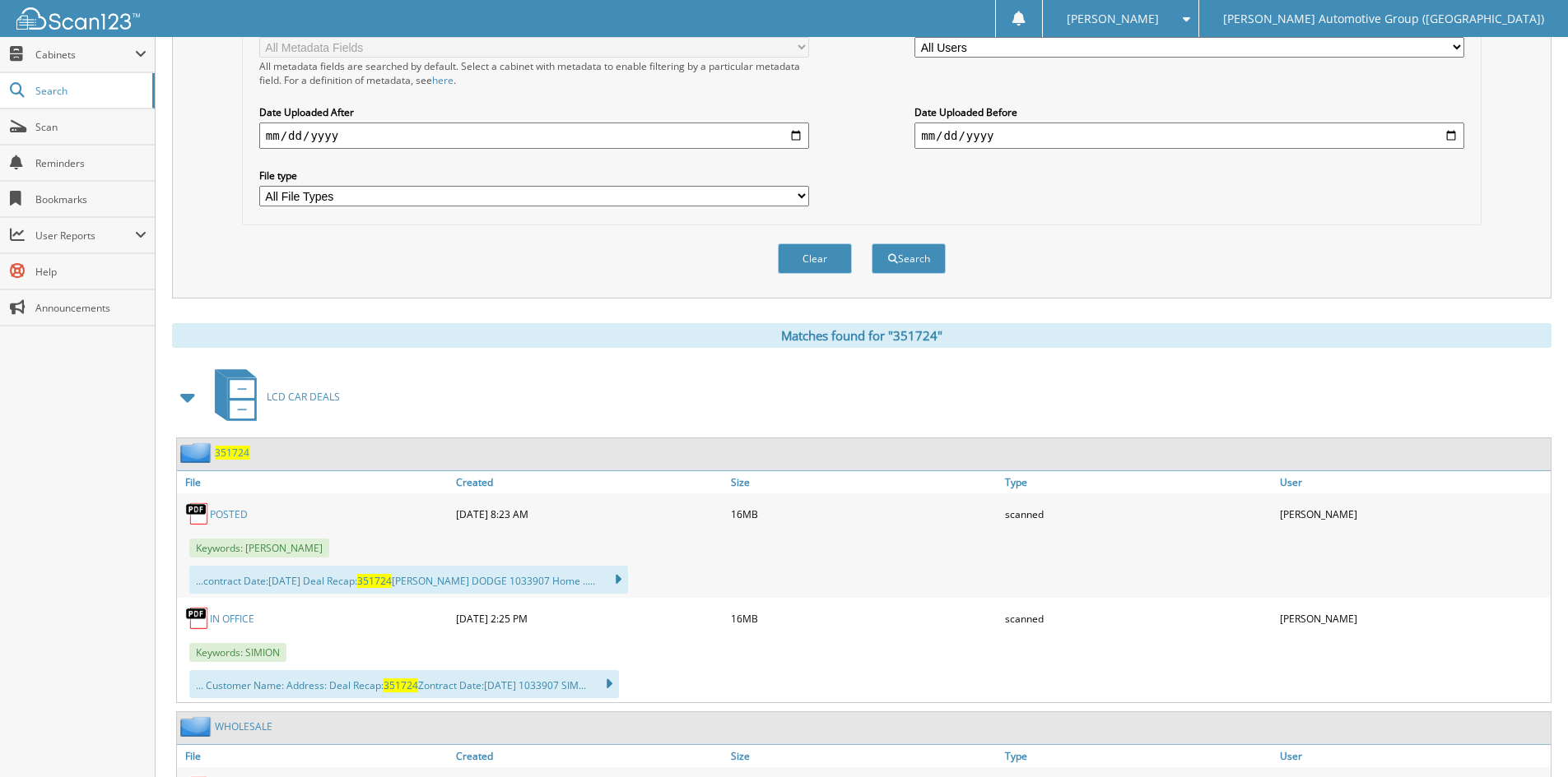
scroll to position [0, 0]
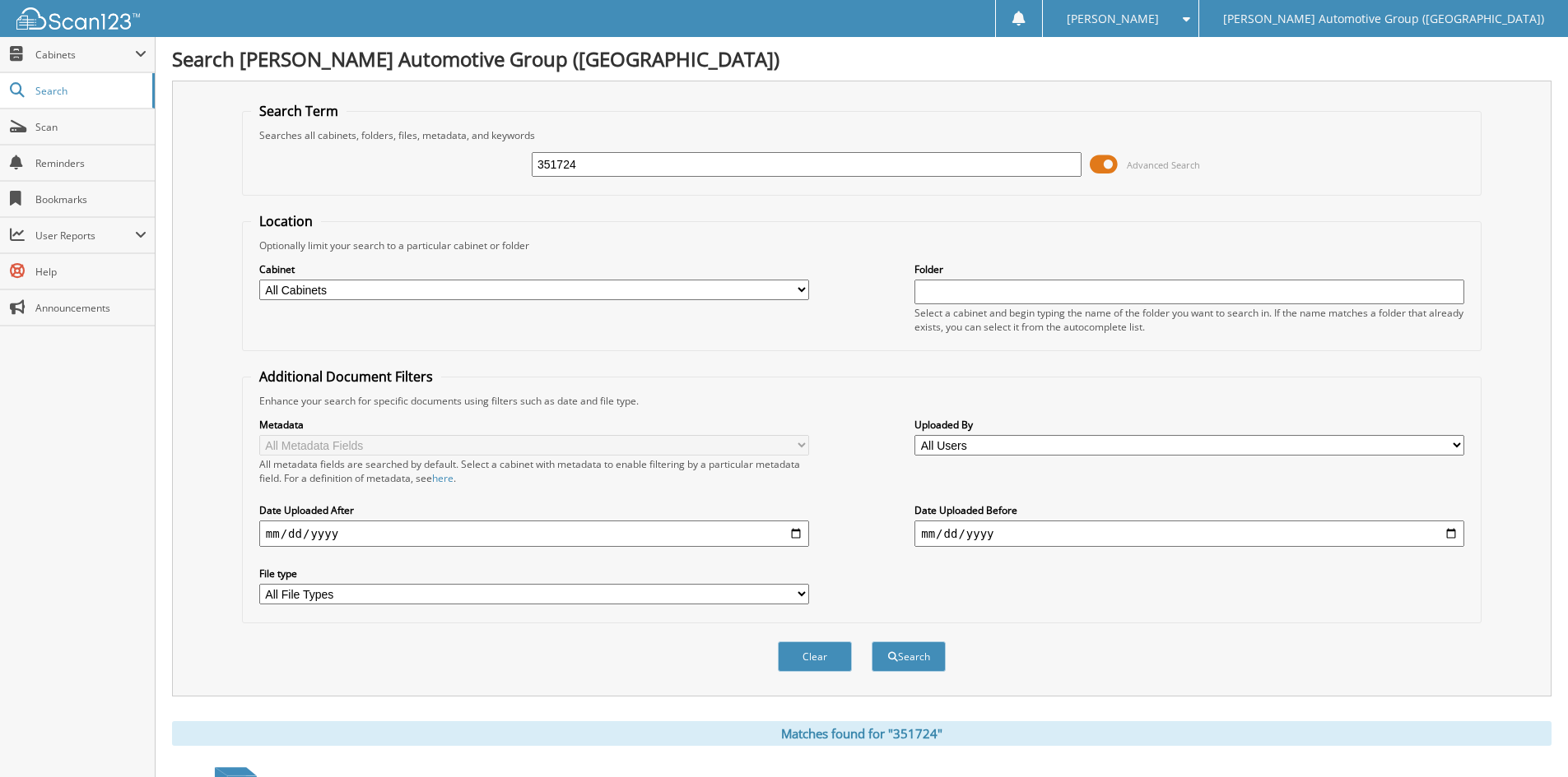
click at [608, 167] on input "351724" at bounding box center [807, 164] width 550 height 25
type input "351785"
click at [907, 659] on button "Search" at bounding box center [909, 657] width 74 height 30
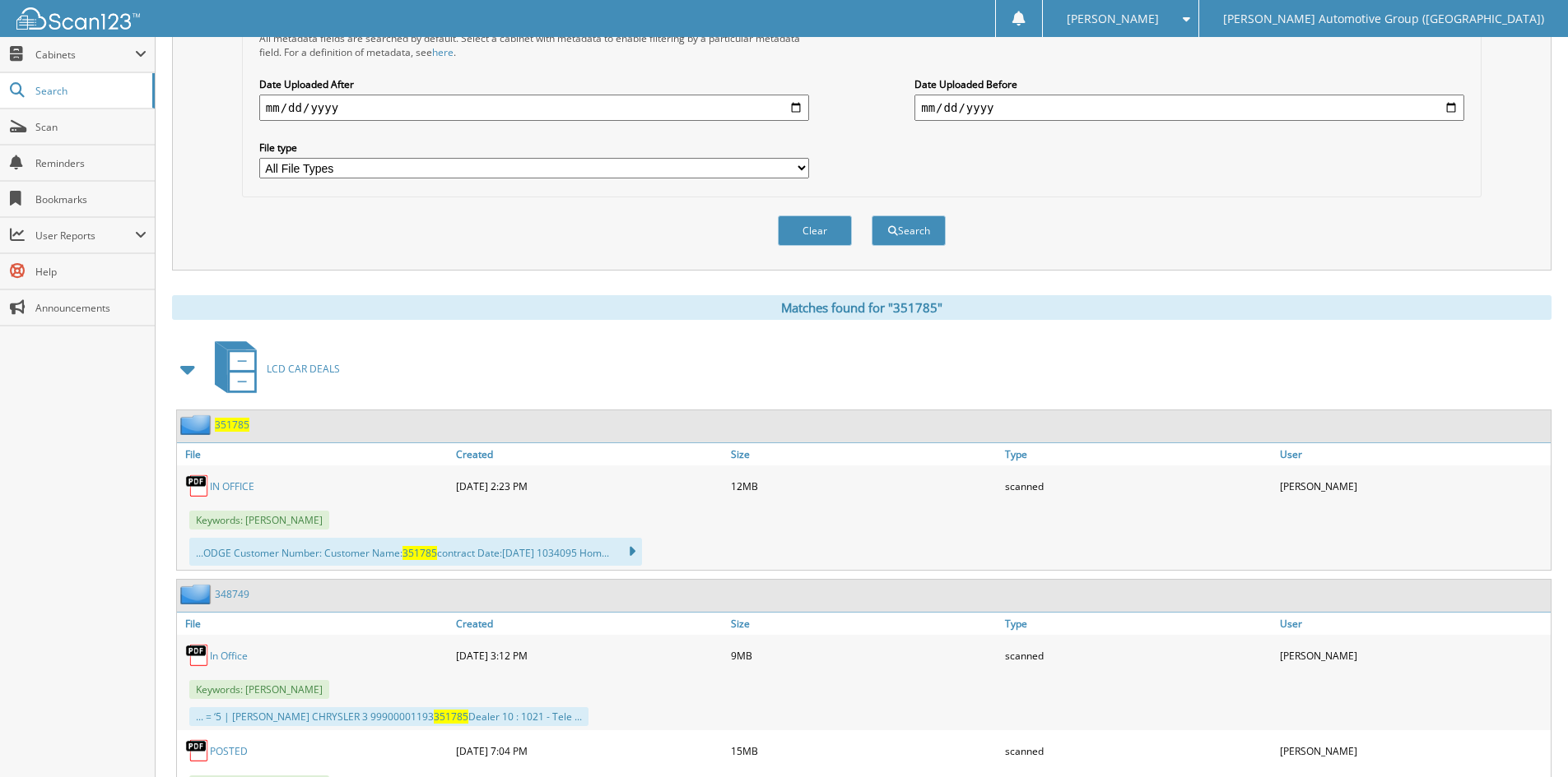
scroll to position [575, 0]
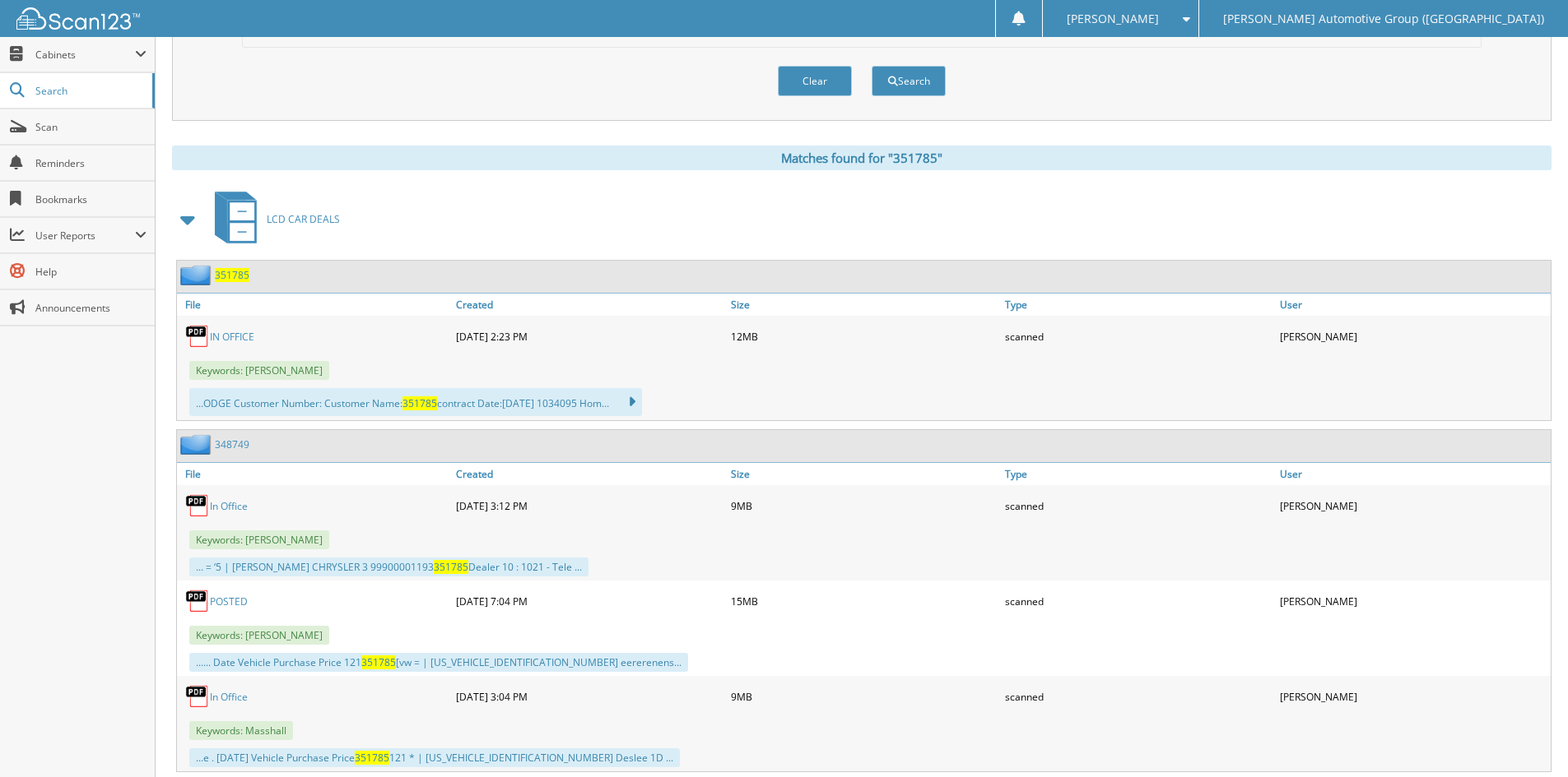
click at [237, 277] on span "351785" at bounding box center [232, 275] width 34 height 14
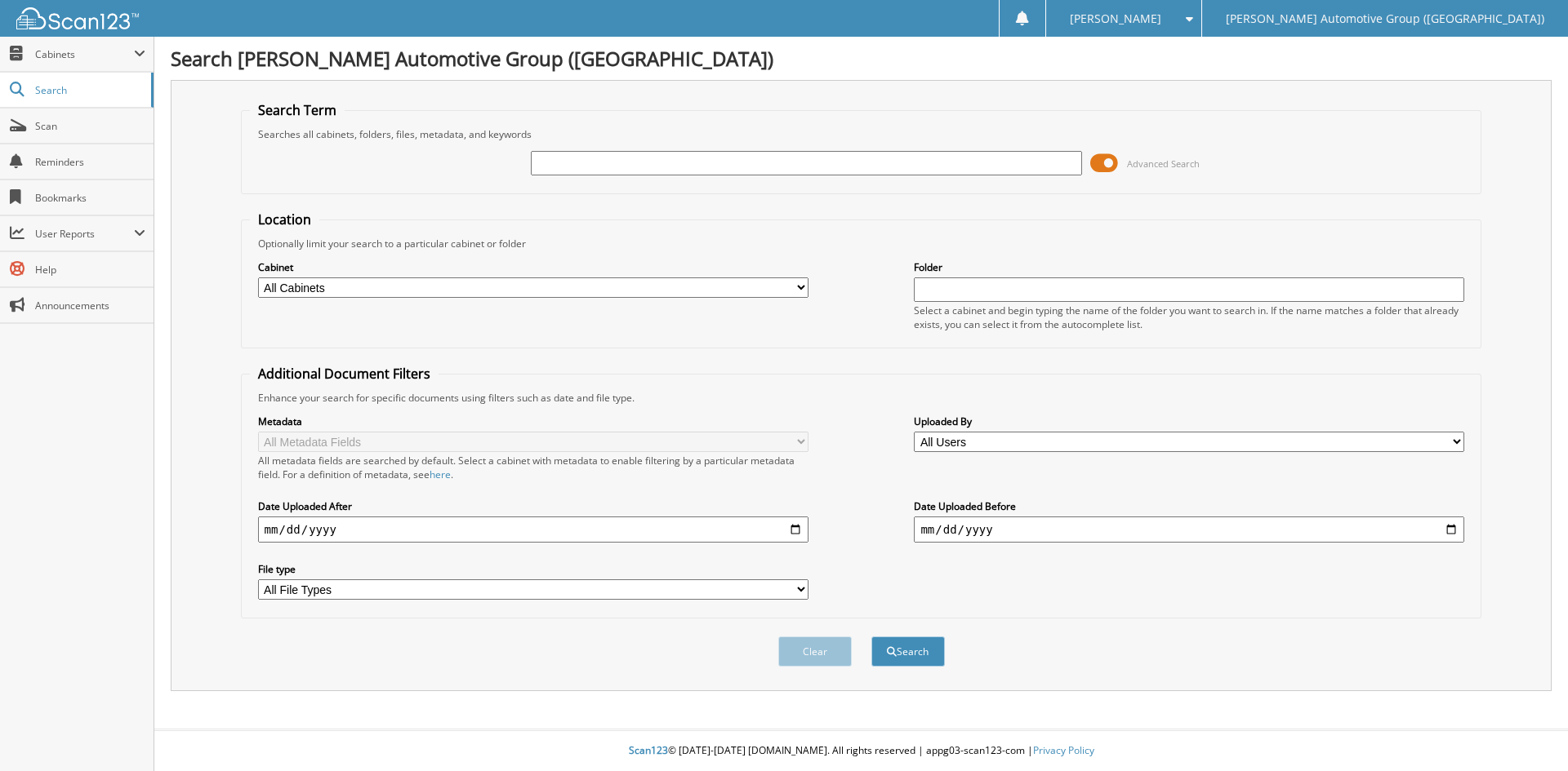
click at [555, 157] on input "text" at bounding box center [805, 163] width 550 height 25
